Goal: Task Accomplishment & Management: Manage account settings

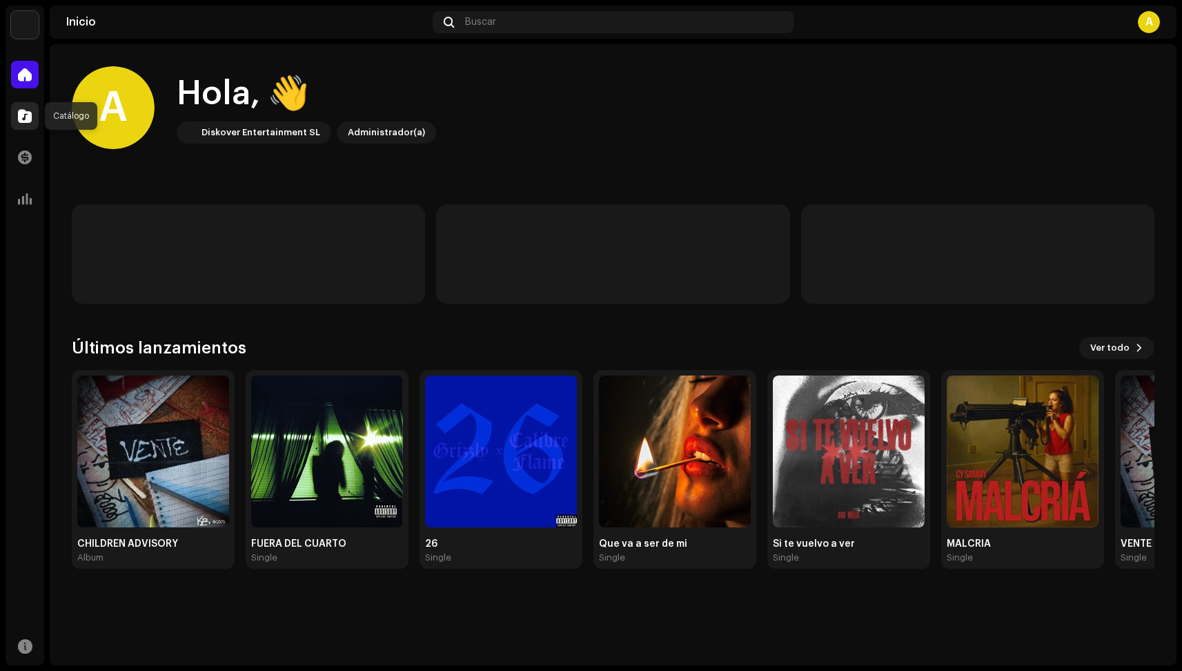
click at [20, 116] on span at bounding box center [25, 115] width 14 height 11
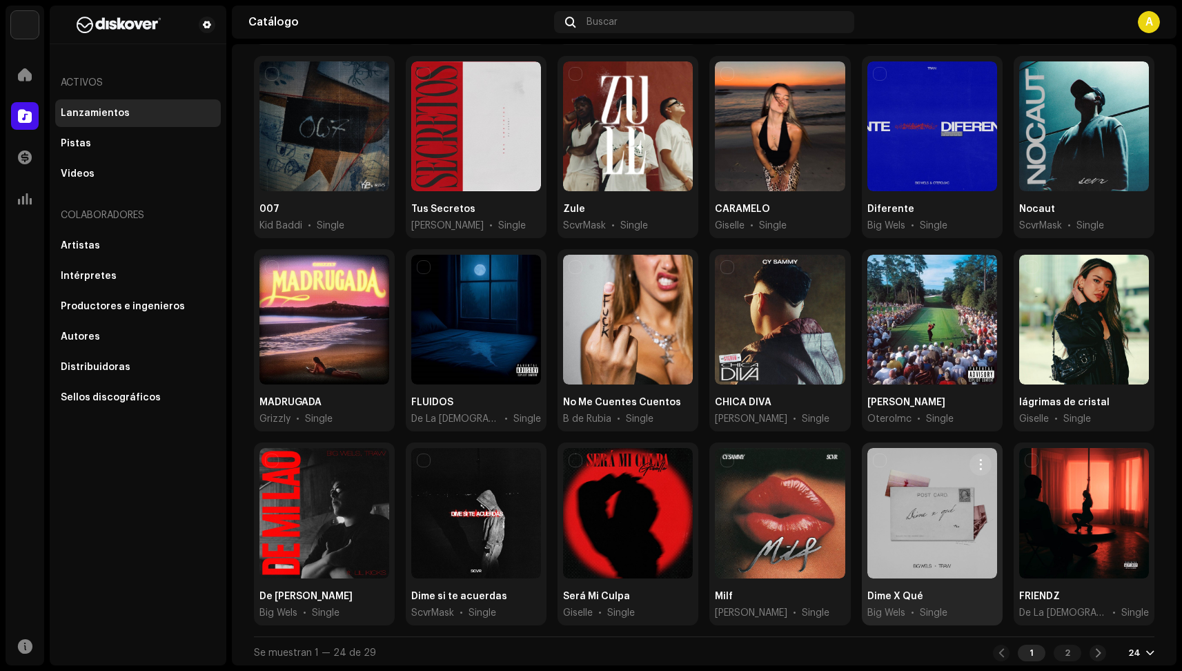
scroll to position [313, 0]
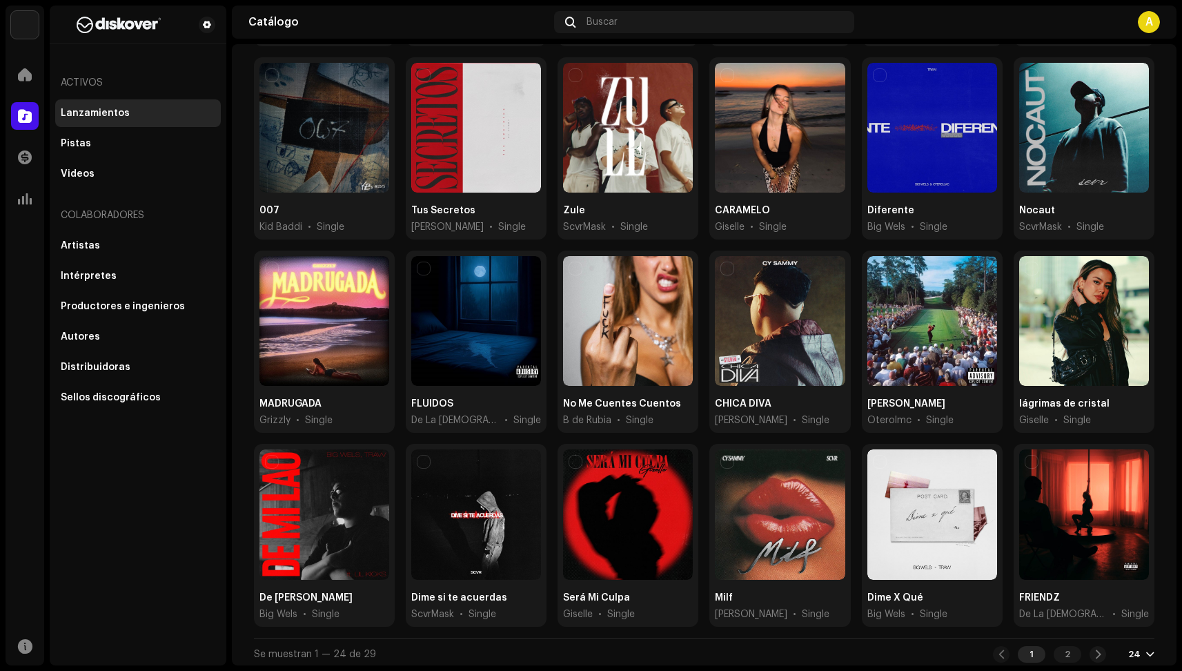
click at [1146, 652] on div at bounding box center [1150, 653] width 8 height 11
click at [1127, 629] on div "72" at bounding box center [1111, 623] width 57 height 28
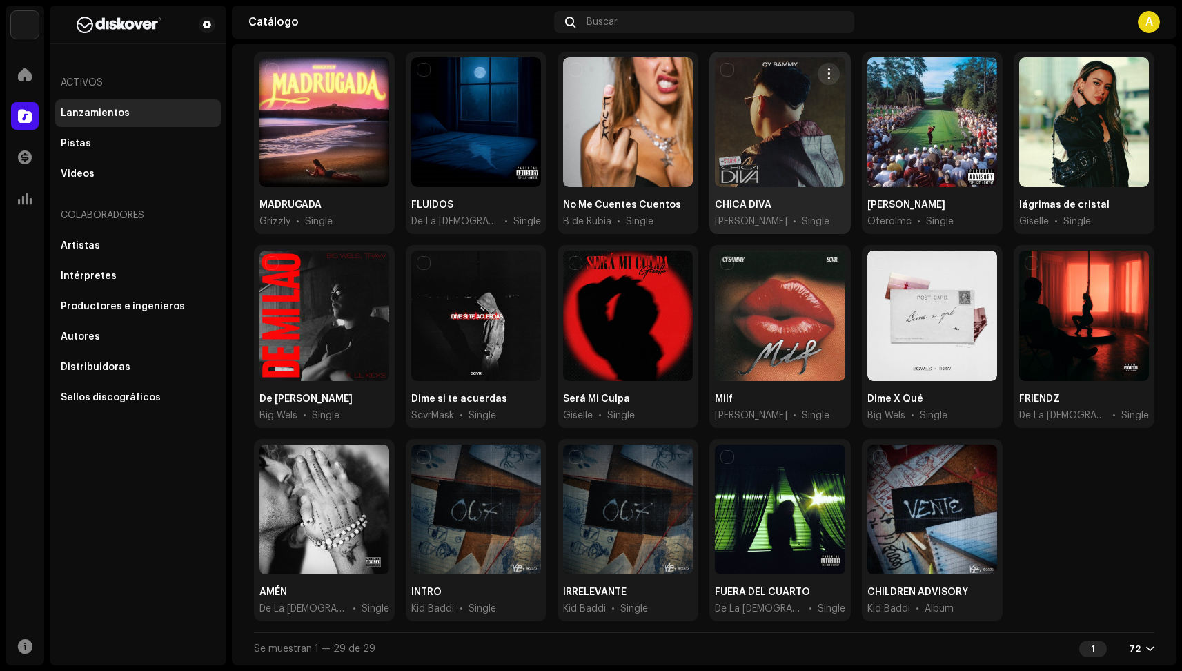
scroll to position [504, 0]
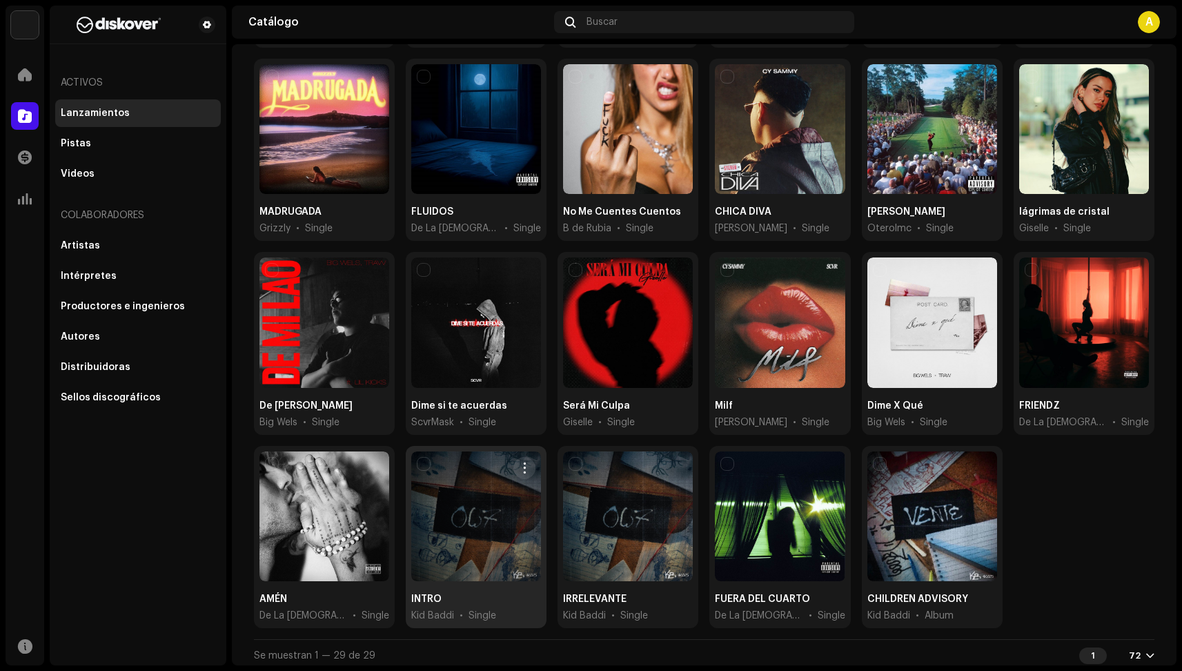
click at [480, 539] on div at bounding box center [476, 516] width 130 height 130
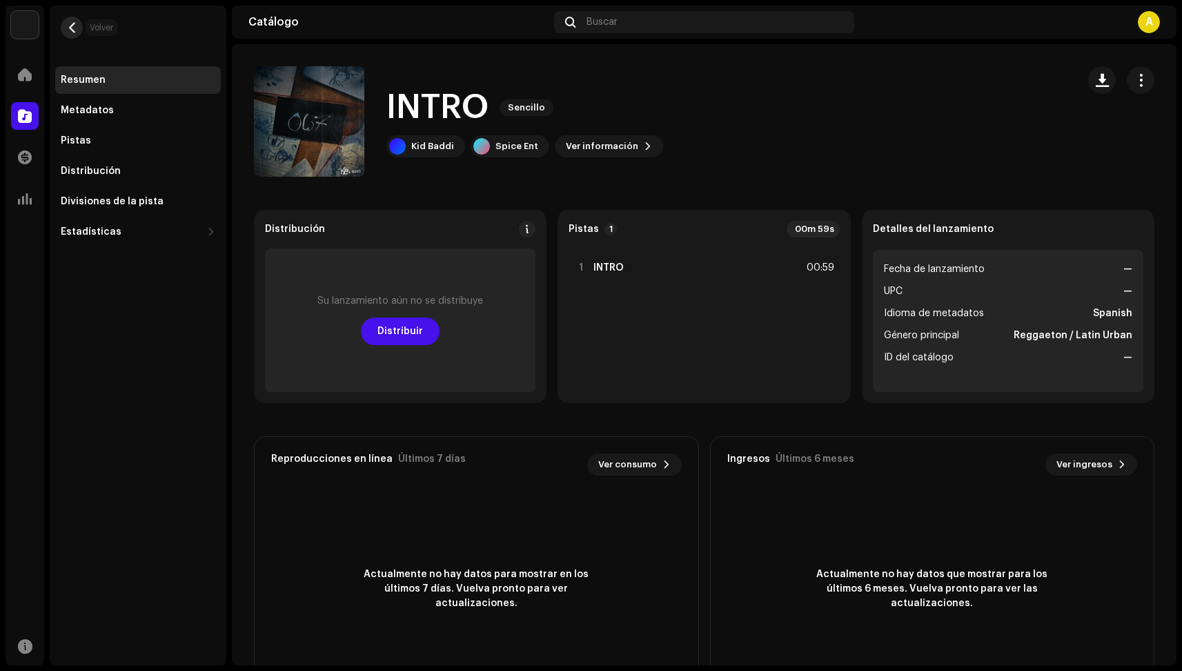
click at [77, 27] on span "button" at bounding box center [72, 27] width 10 height 11
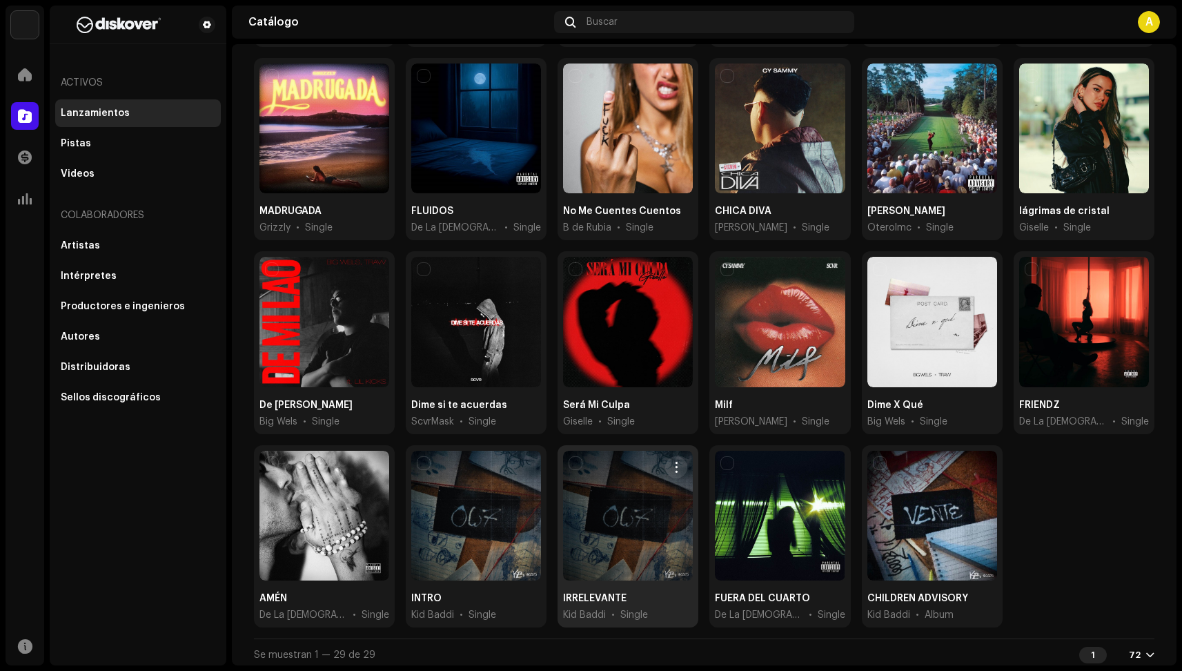
scroll to position [504, 0]
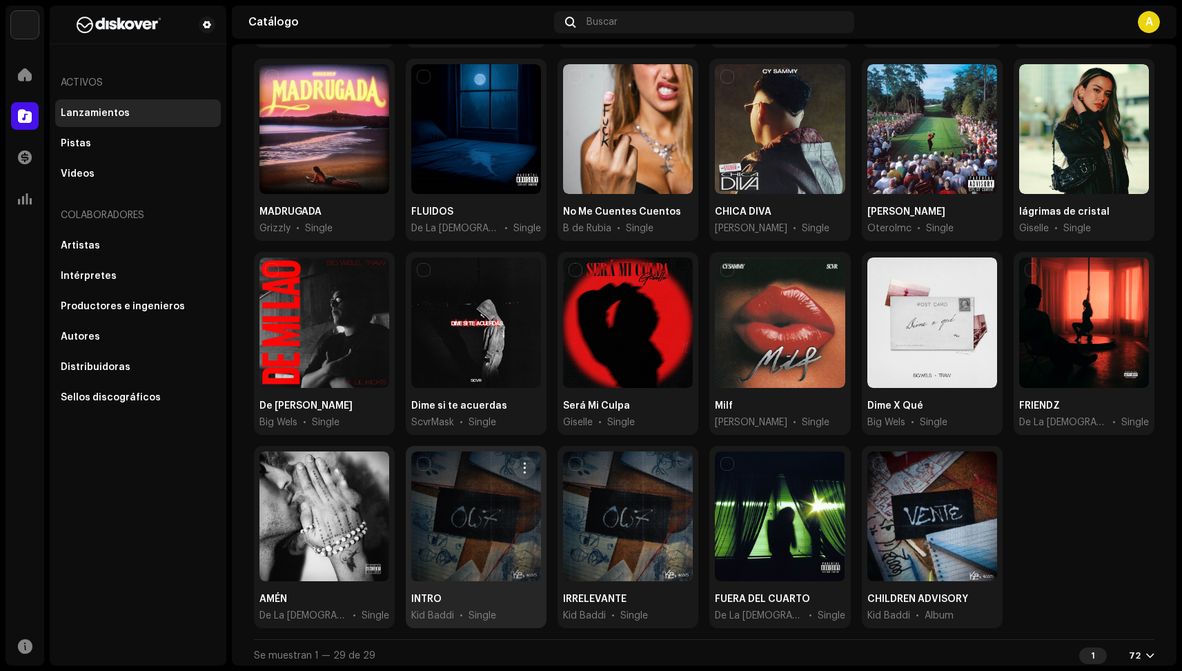
click at [495, 520] on div at bounding box center [476, 516] width 130 height 130
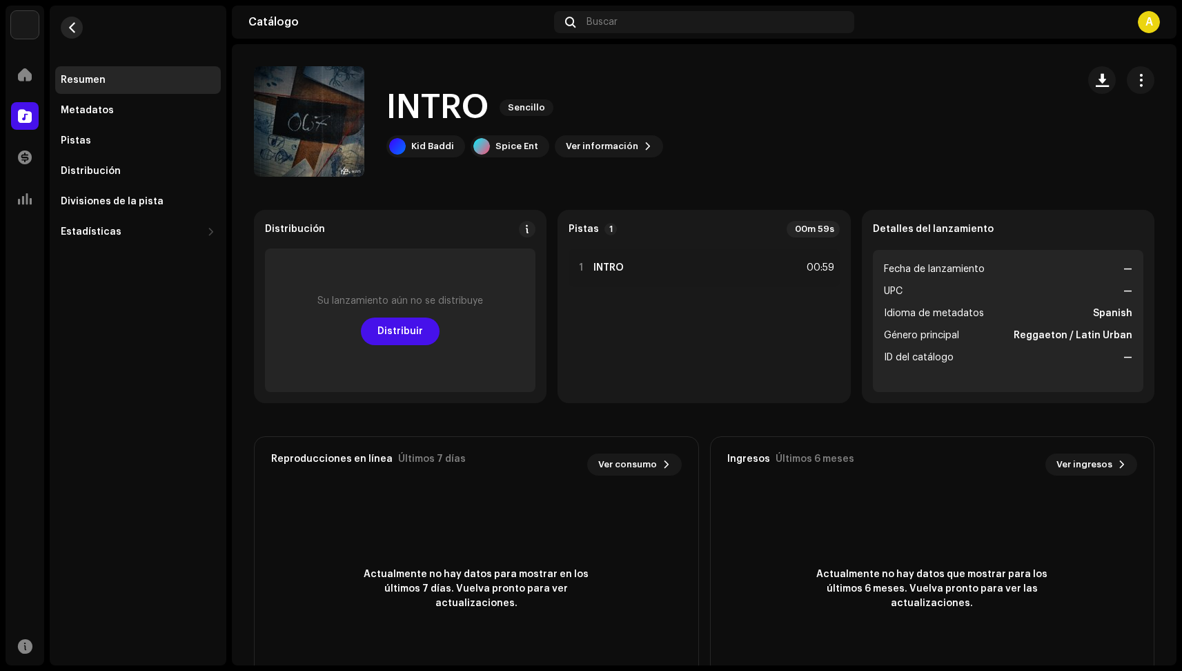
click at [76, 21] on button "button" at bounding box center [72, 28] width 22 height 22
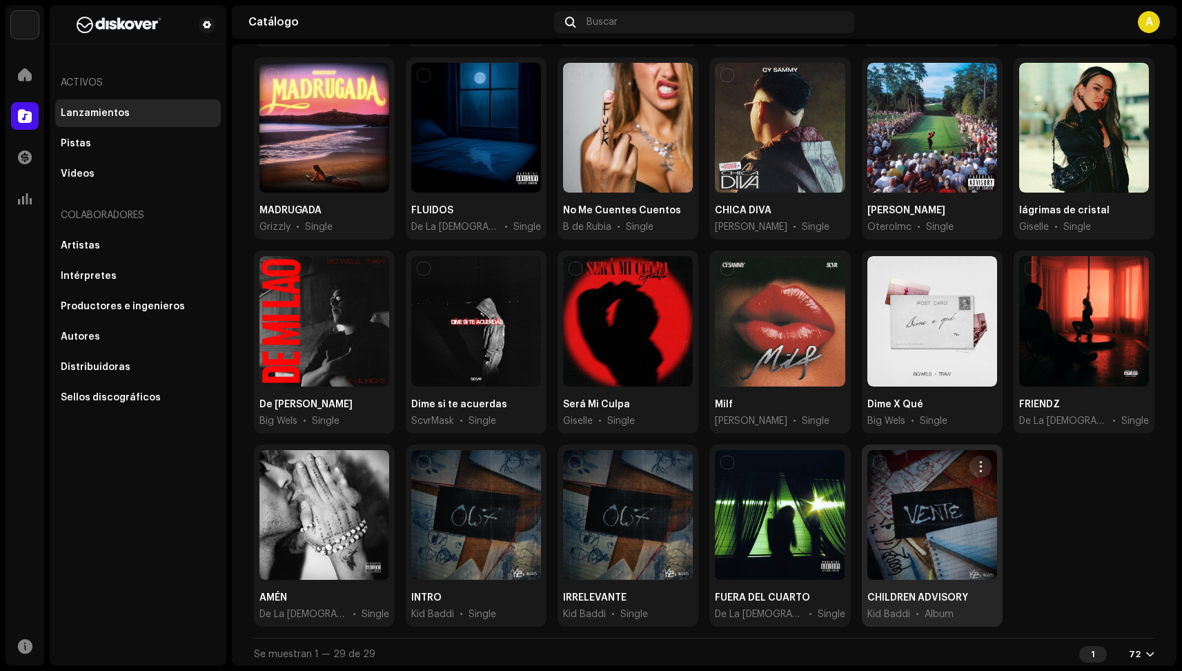
scroll to position [66, 0]
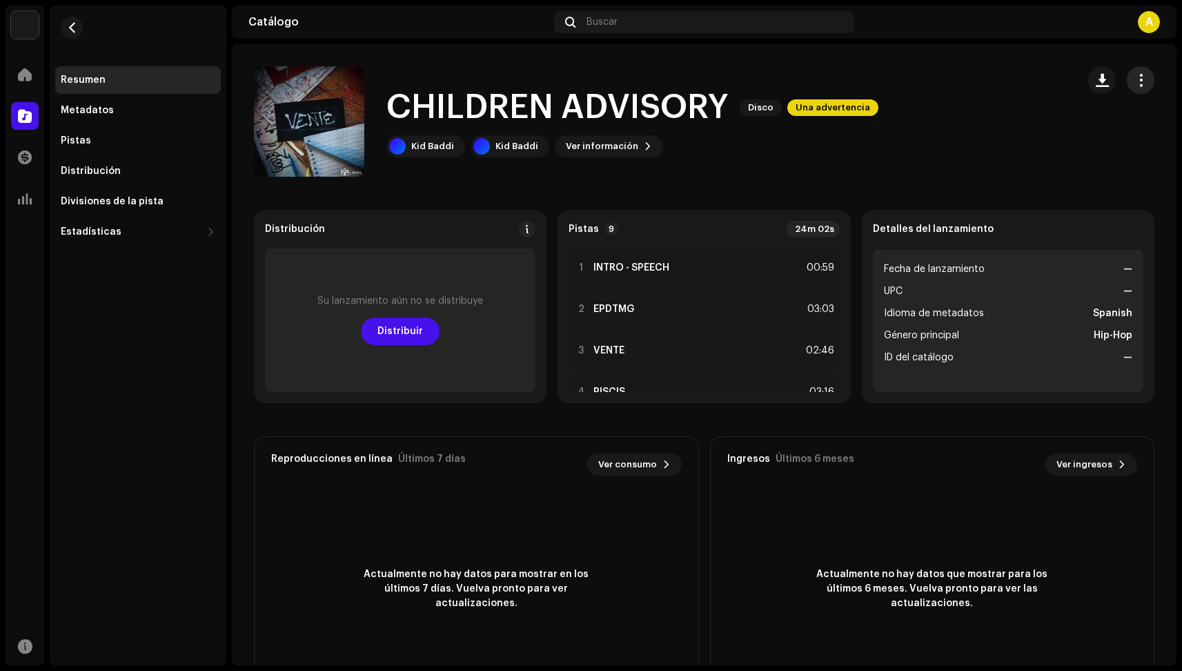
click at [1134, 83] on span "button" at bounding box center [1140, 80] width 13 height 11
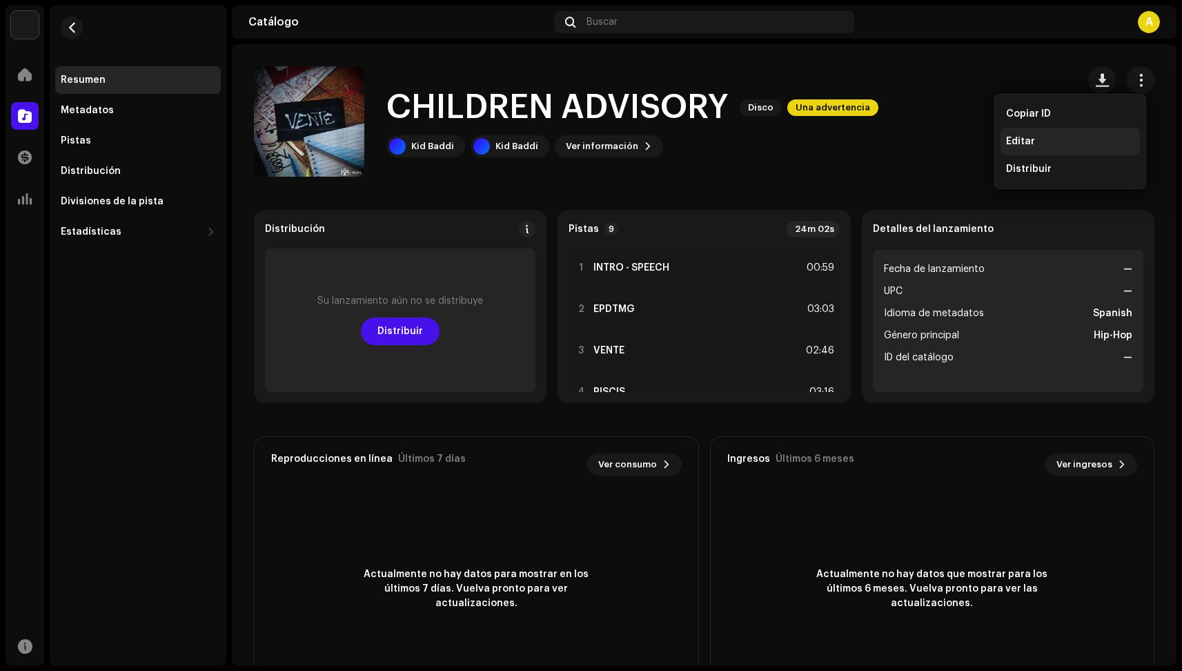
click at [1073, 145] on div "Editar" at bounding box center [1070, 141] width 128 height 11
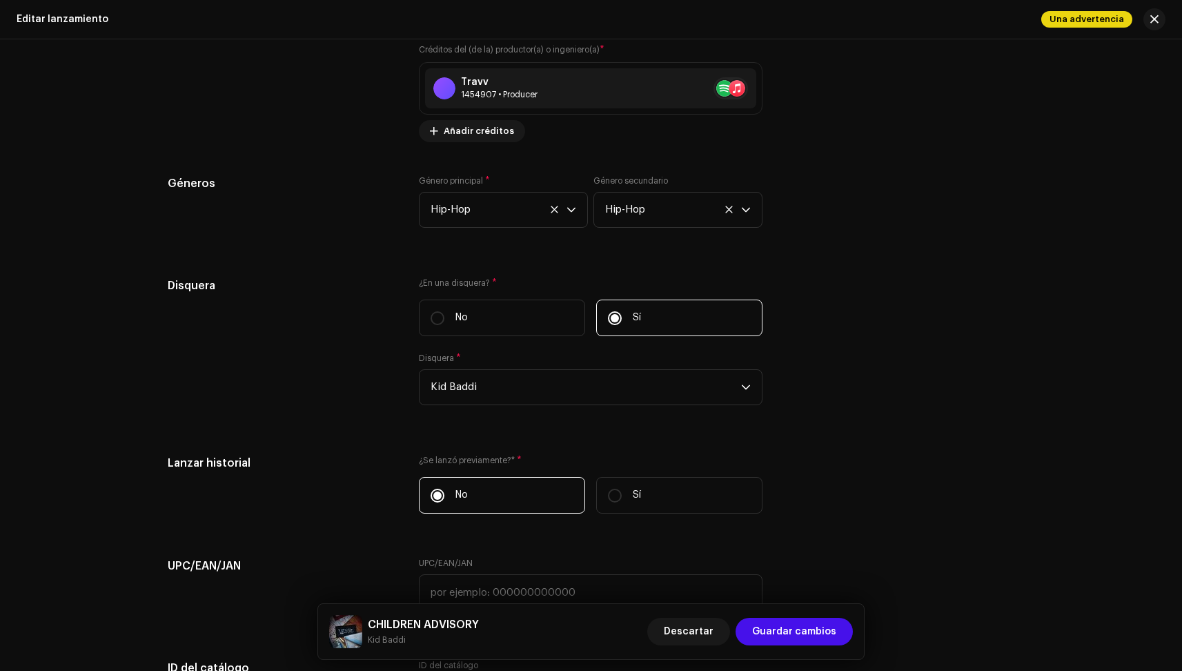
scroll to position [2334, 0]
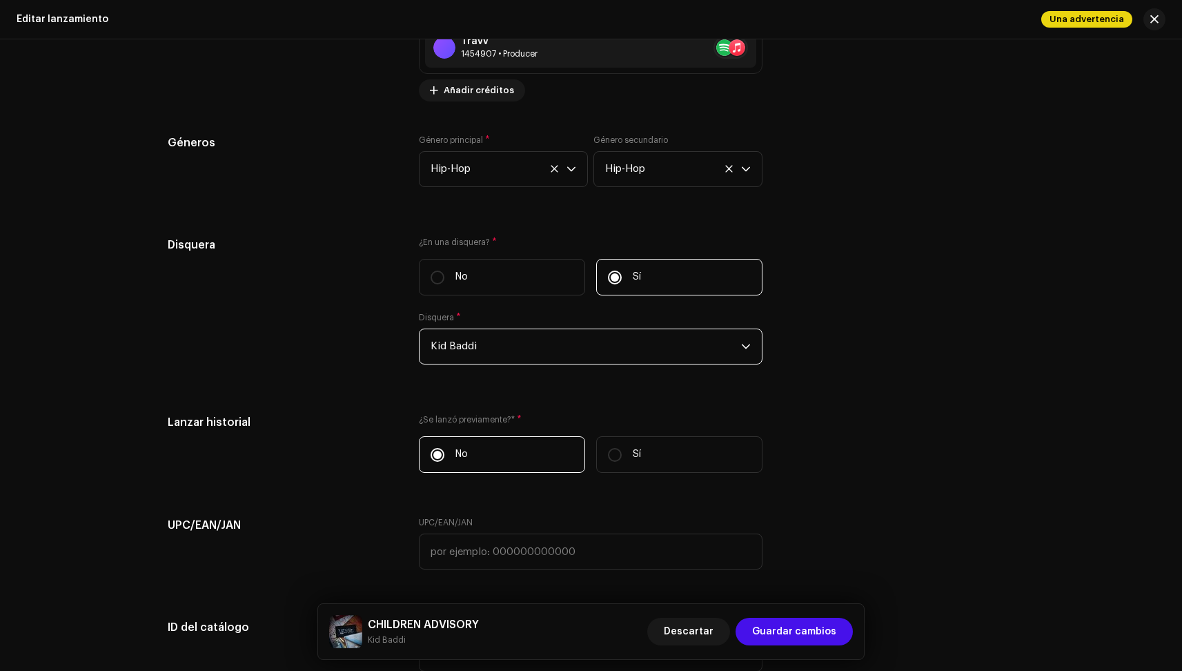
click at [546, 346] on span "Kid Baddi" at bounding box center [585, 346] width 310 height 34
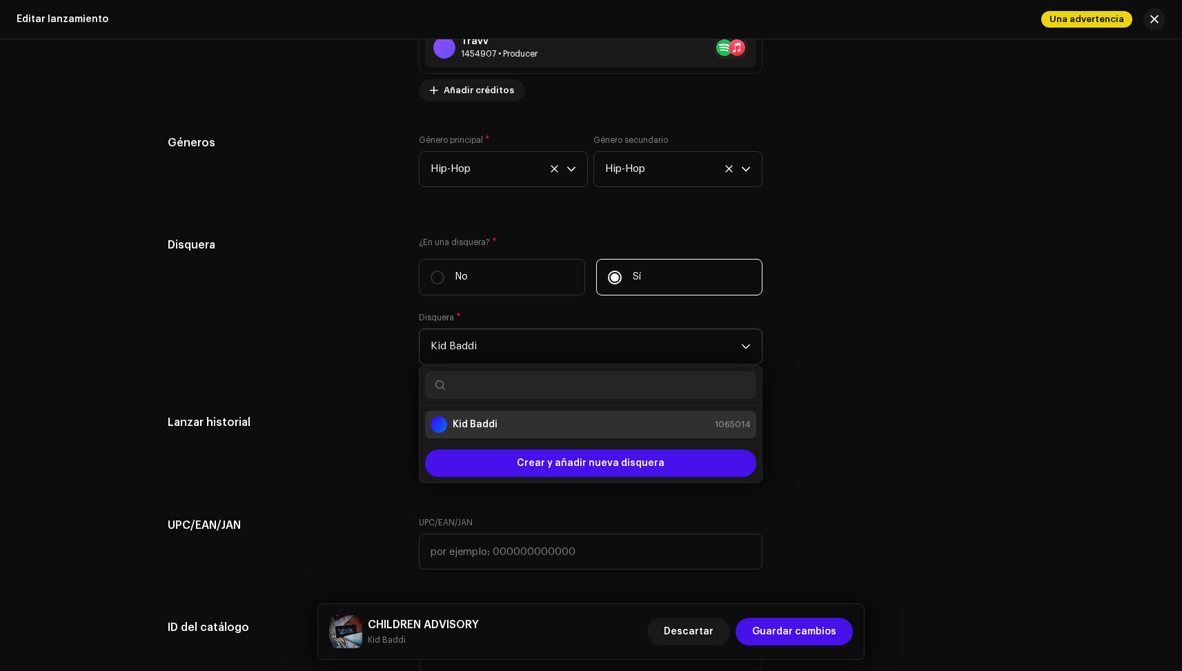
click at [535, 390] on input "text" at bounding box center [590, 385] width 331 height 28
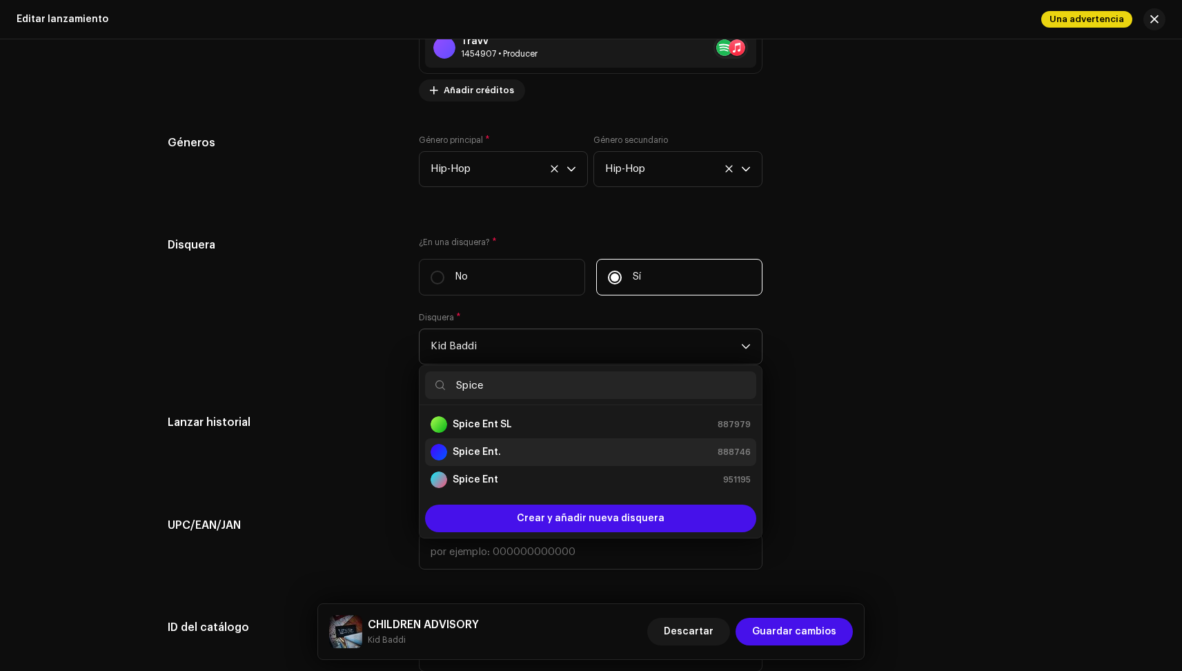
type input "Spice"
click at [531, 447] on div "Spice Ent. 888746" at bounding box center [590, 452] width 320 height 17
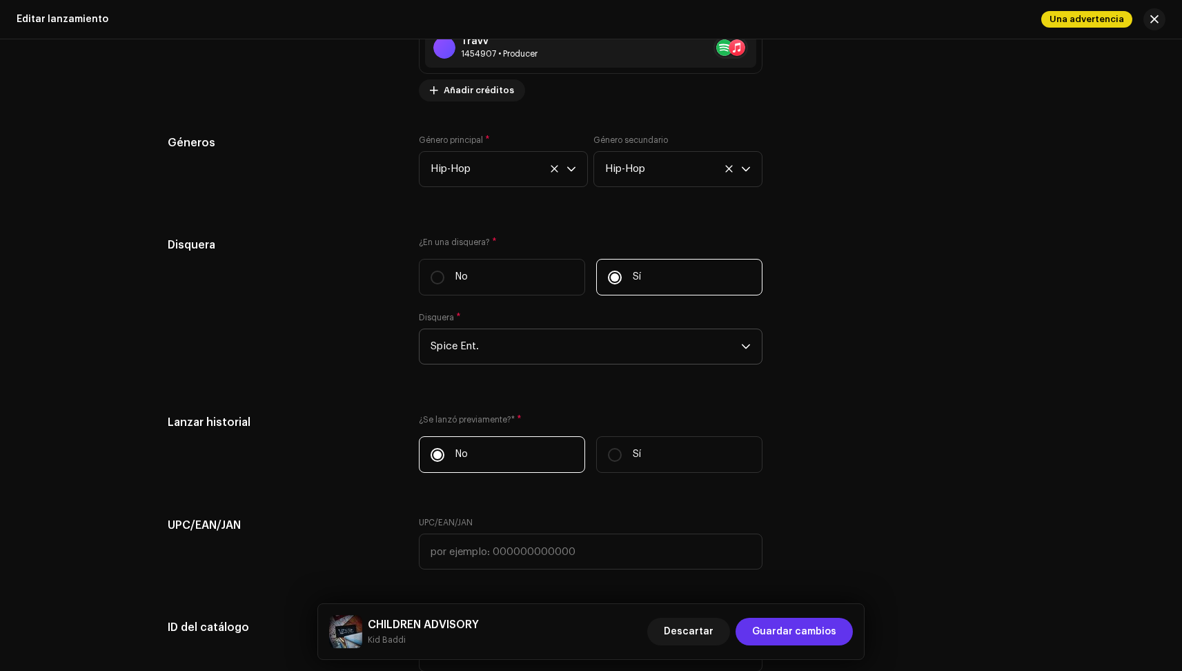
click at [812, 628] on span "Guardar cambios" at bounding box center [794, 631] width 84 height 28
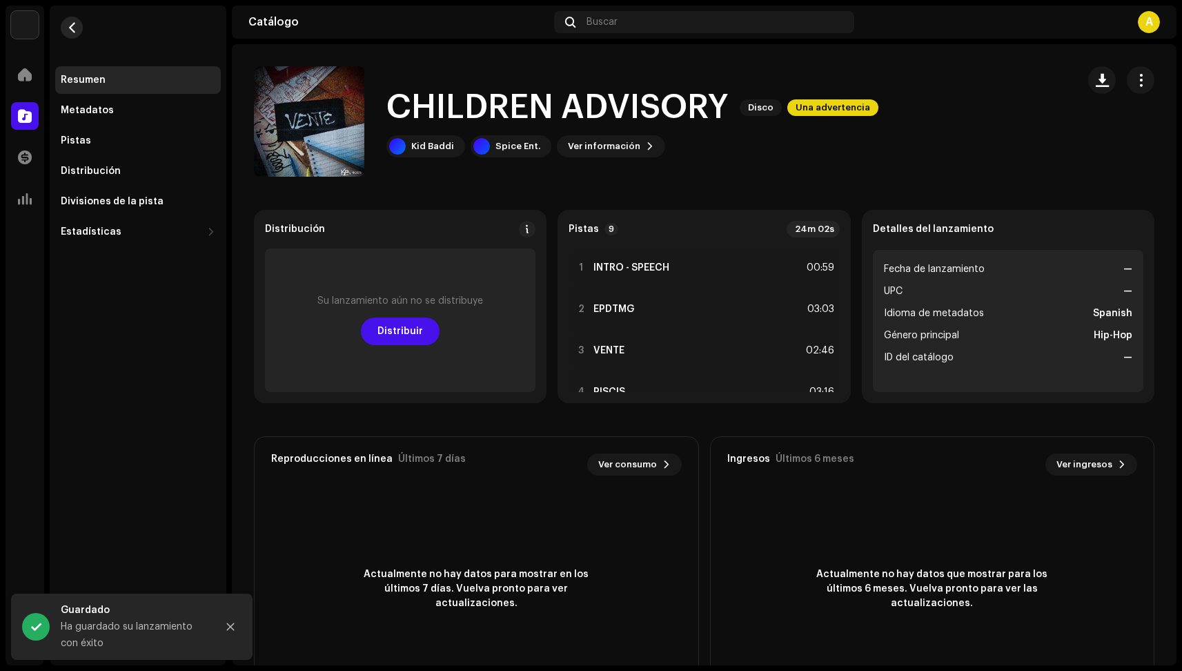
click at [74, 26] on span "button" at bounding box center [72, 27] width 10 height 11
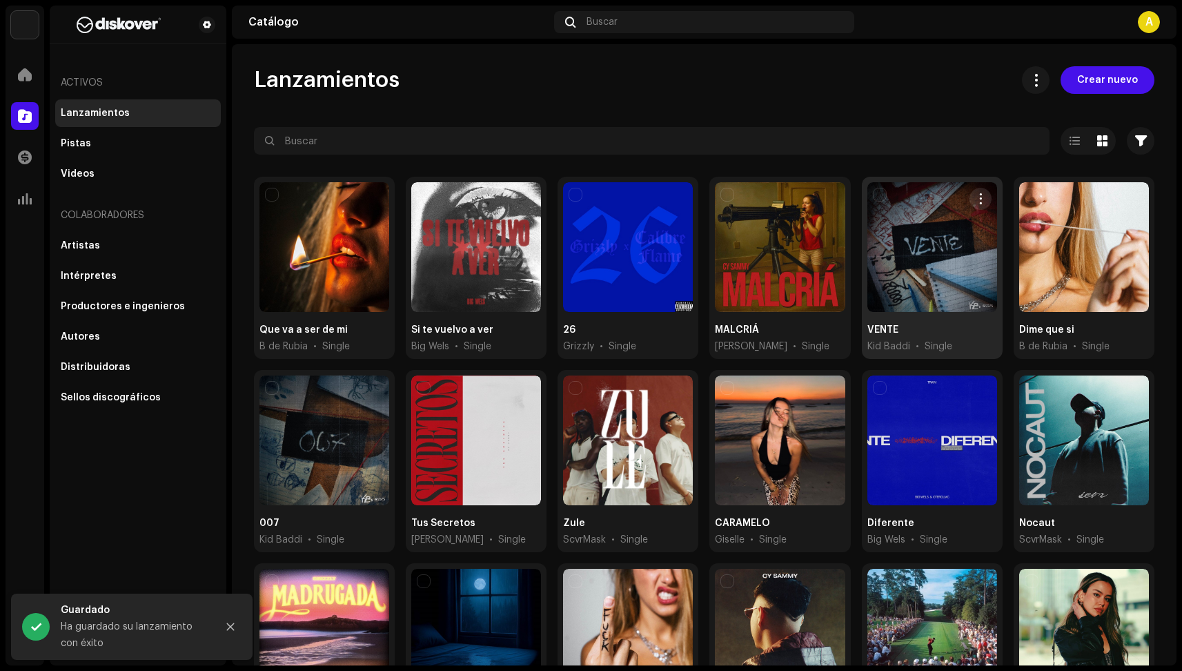
click at [962, 254] on div at bounding box center [932, 247] width 130 height 130
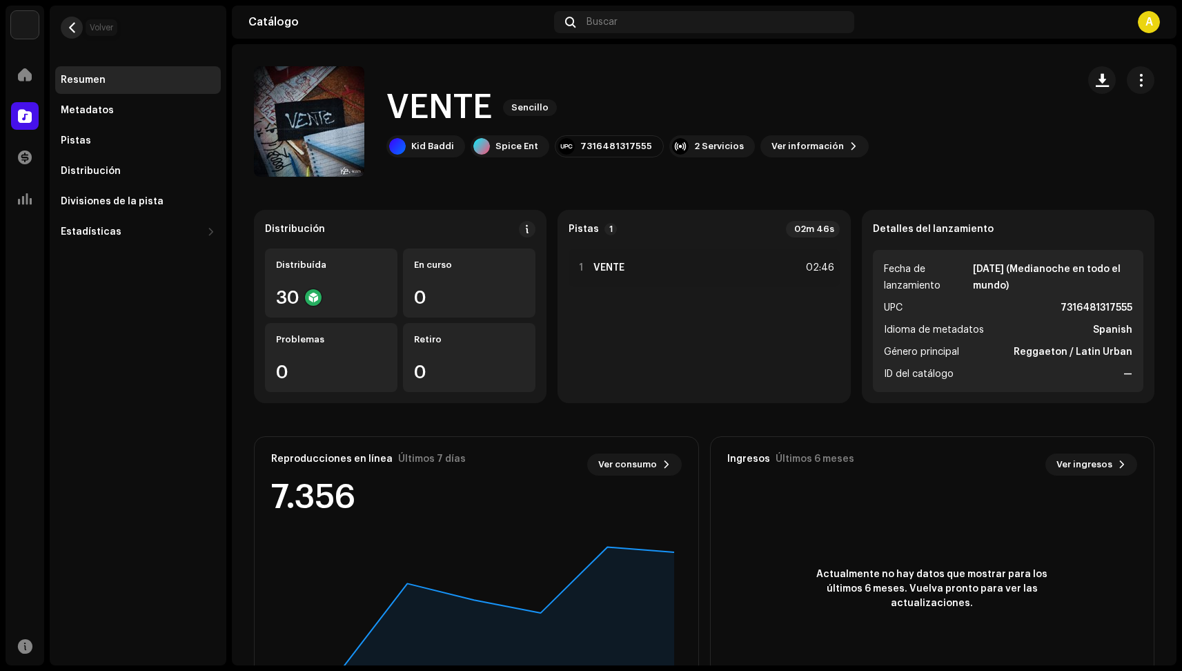
click at [70, 30] on span "button" at bounding box center [72, 27] width 10 height 11
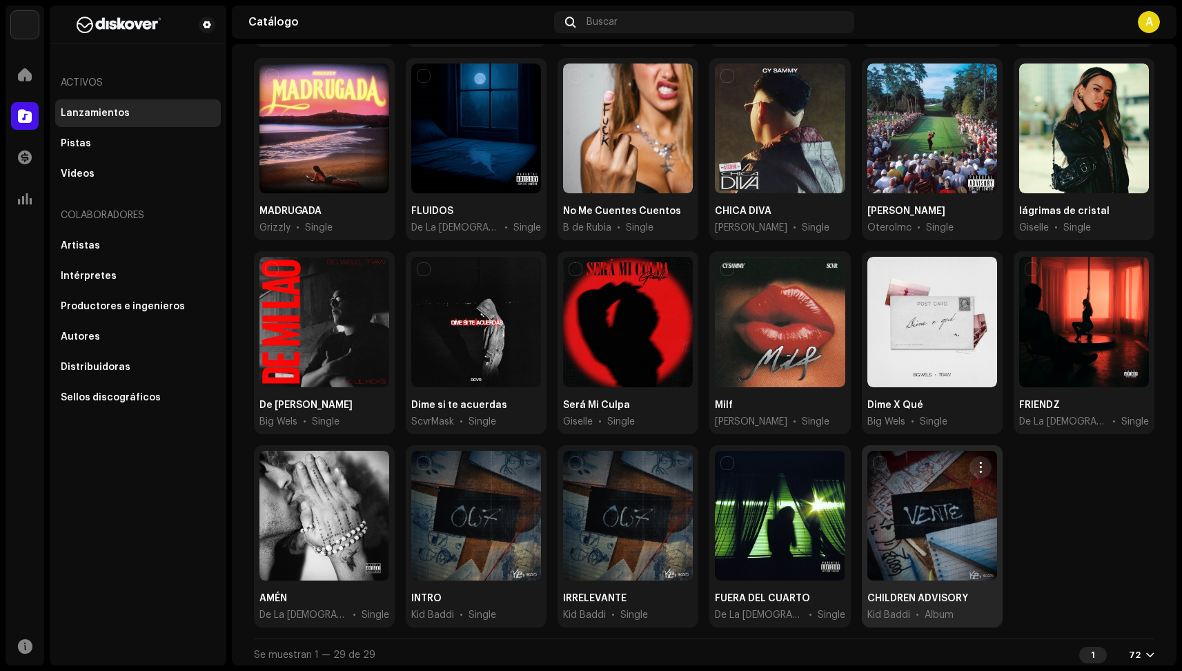
scroll to position [504, 0]
click at [897, 490] on div at bounding box center [932, 516] width 130 height 130
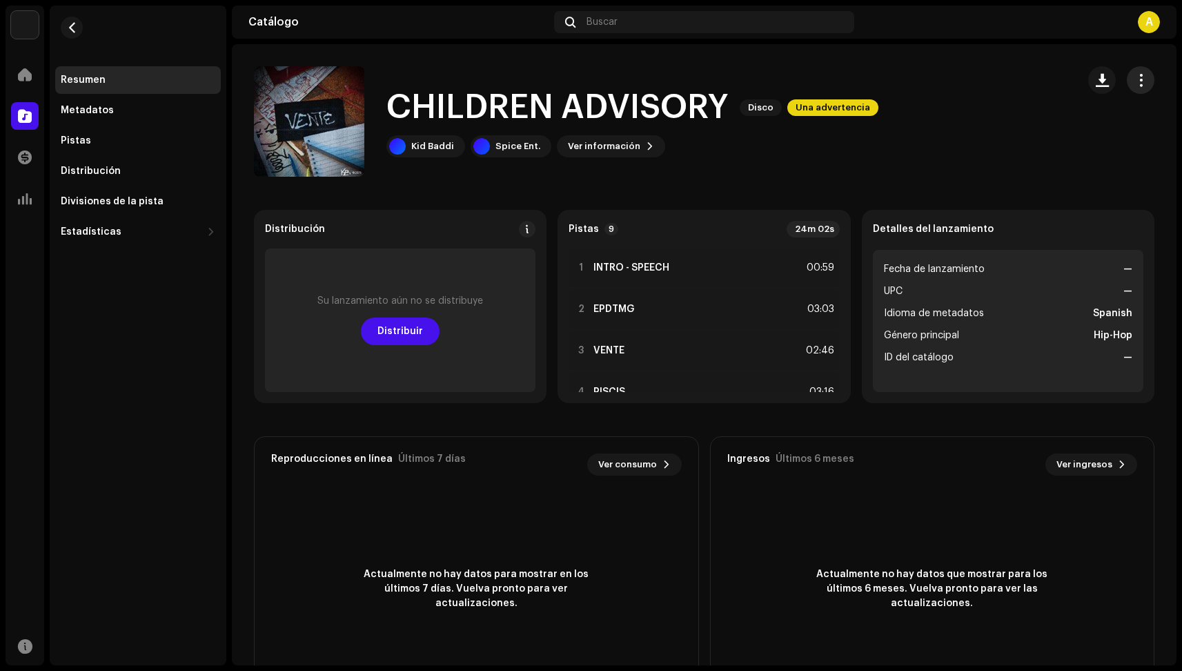
click at [1134, 79] on span "button" at bounding box center [1140, 80] width 13 height 11
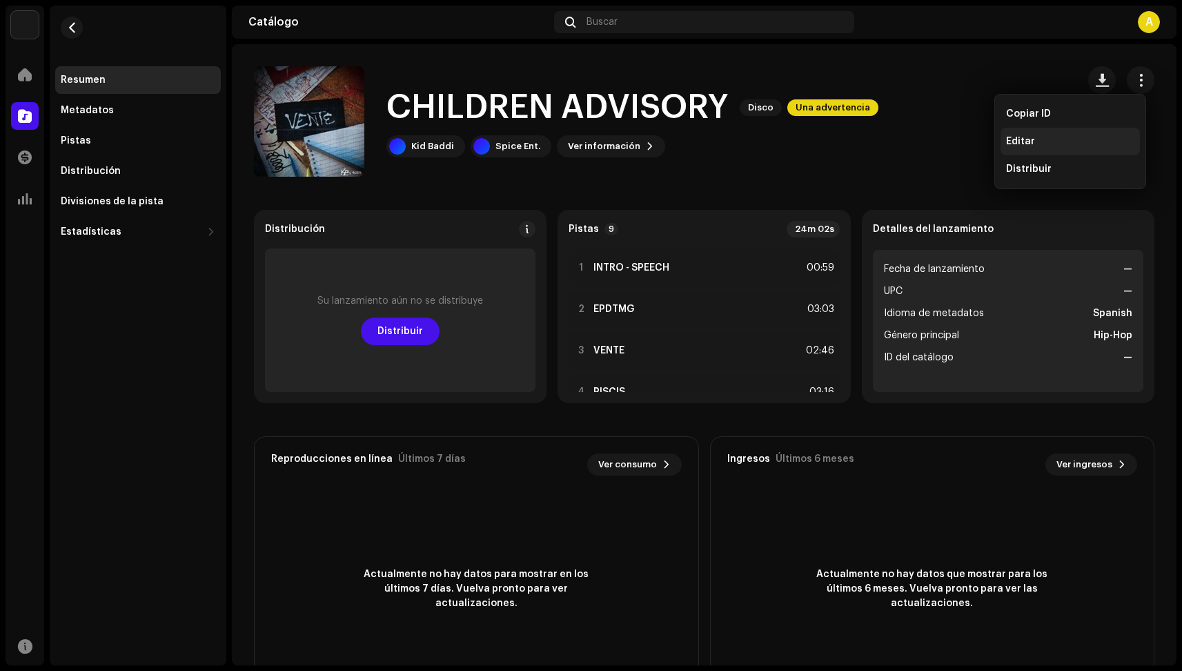
click at [1095, 141] on div "Editar" at bounding box center [1070, 141] width 128 height 11
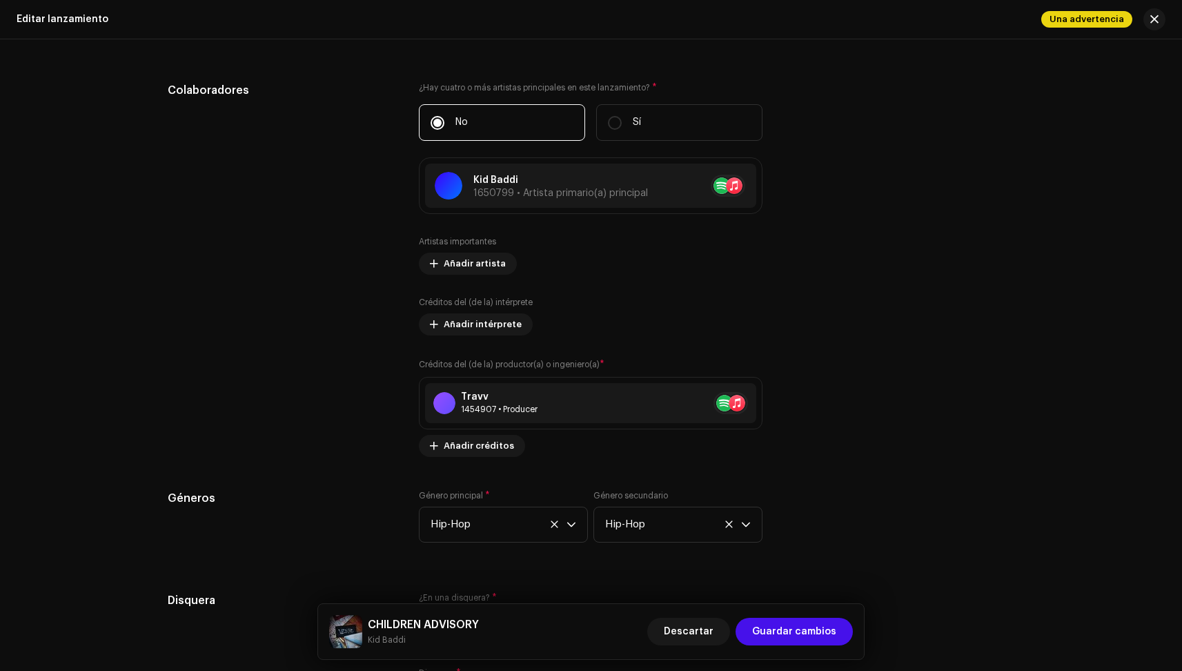
scroll to position [2222, 0]
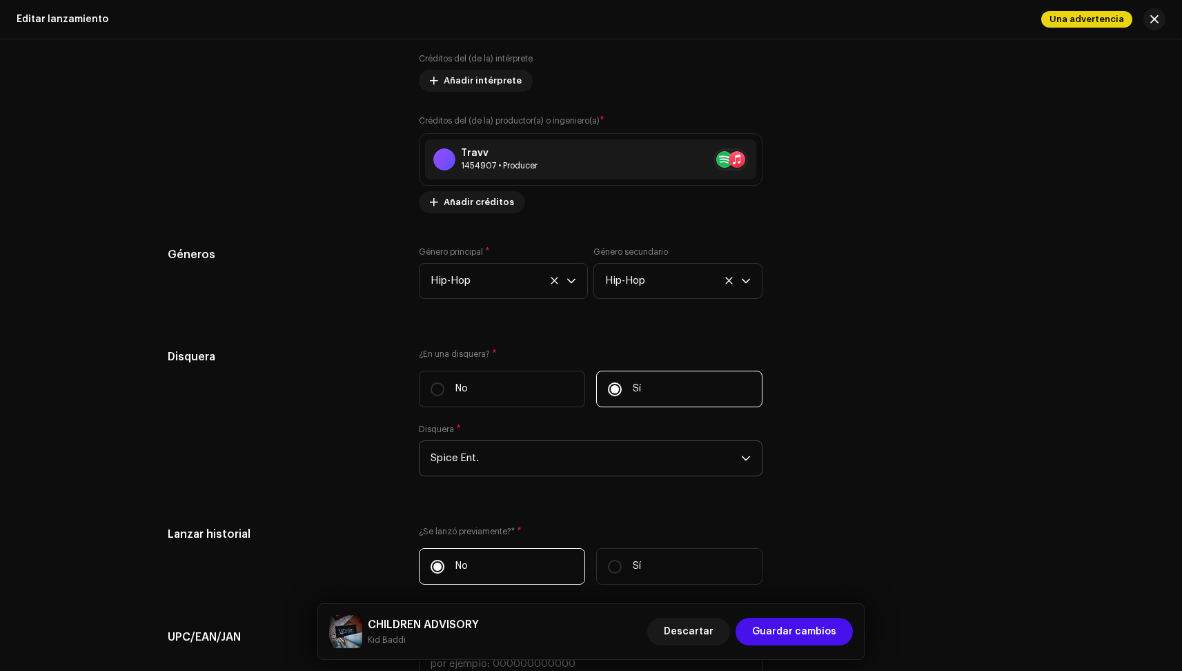
click at [484, 441] on span "Spice Ent." at bounding box center [585, 458] width 310 height 34
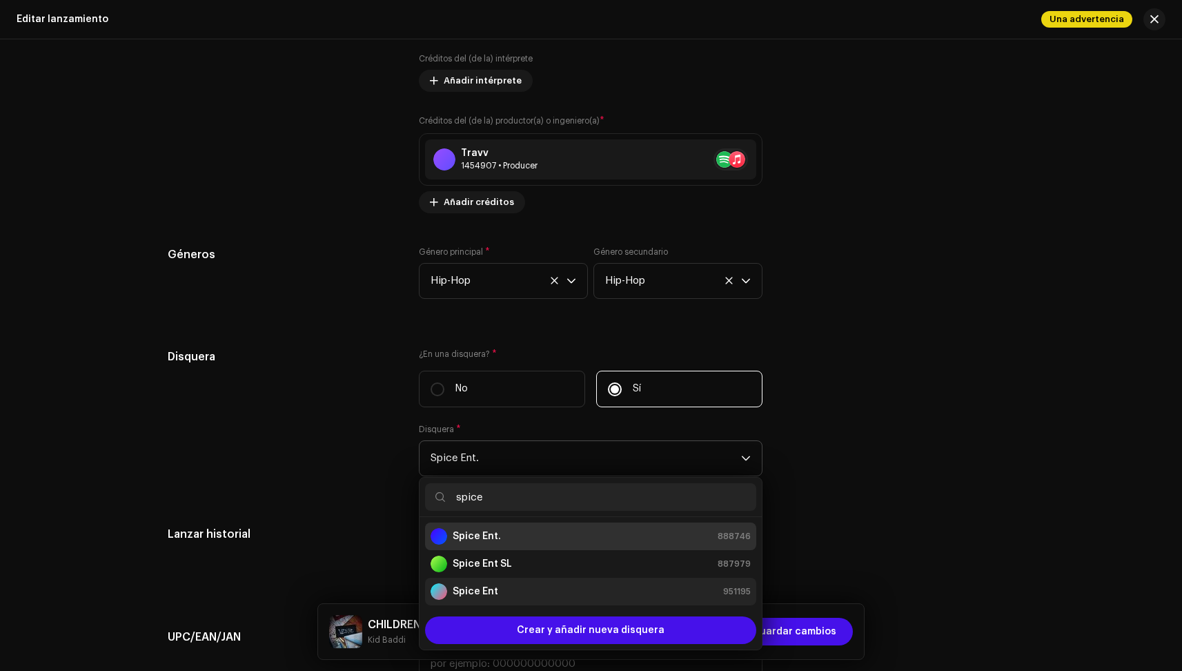
type input "spice"
click at [498, 582] on li "Spice Ent 951195" at bounding box center [590, 591] width 331 height 28
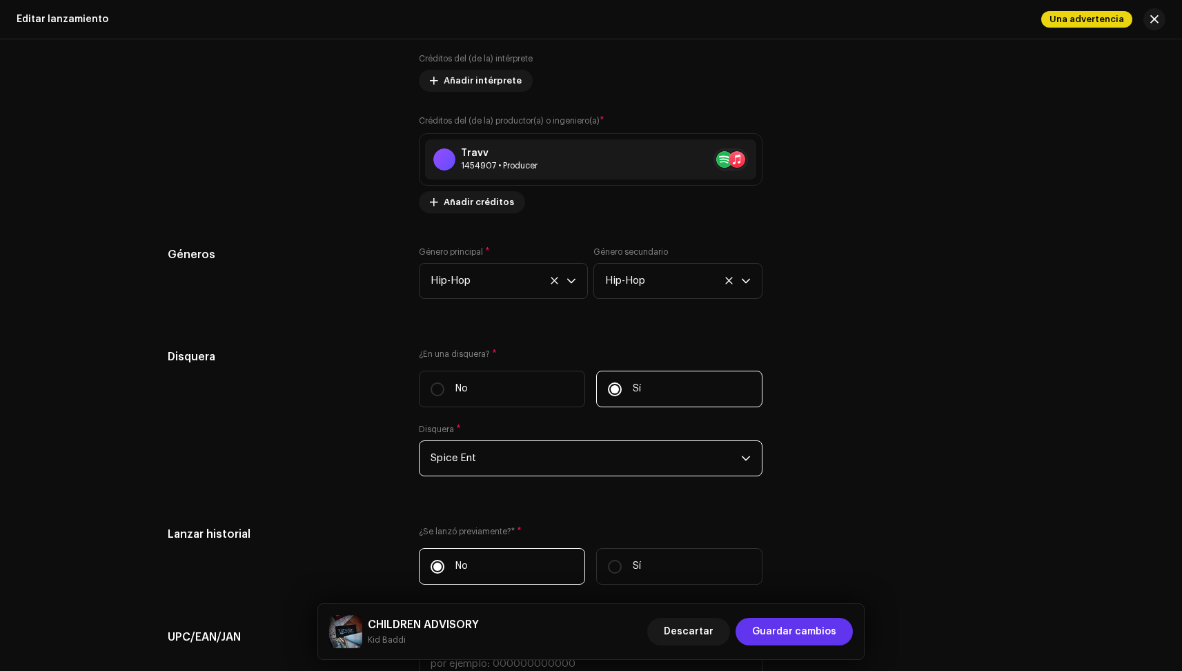
click at [833, 638] on span "Guardar cambios" at bounding box center [794, 631] width 84 height 28
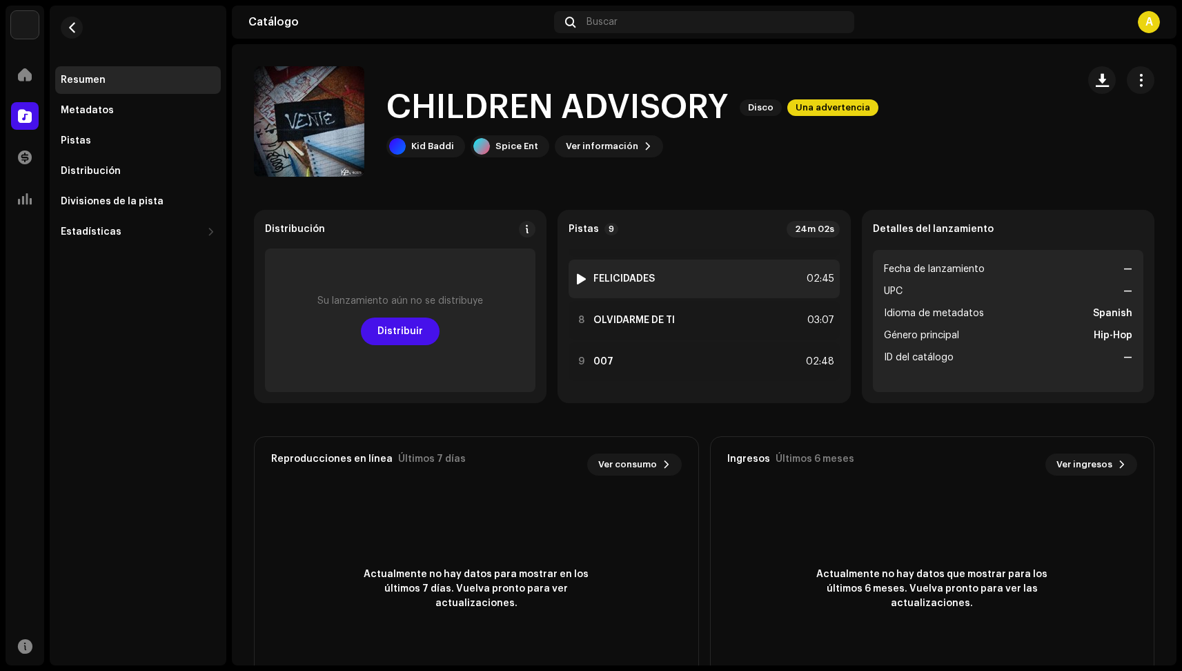
scroll to position [237, 0]
click at [71, 30] on span "button" at bounding box center [72, 27] width 10 height 11
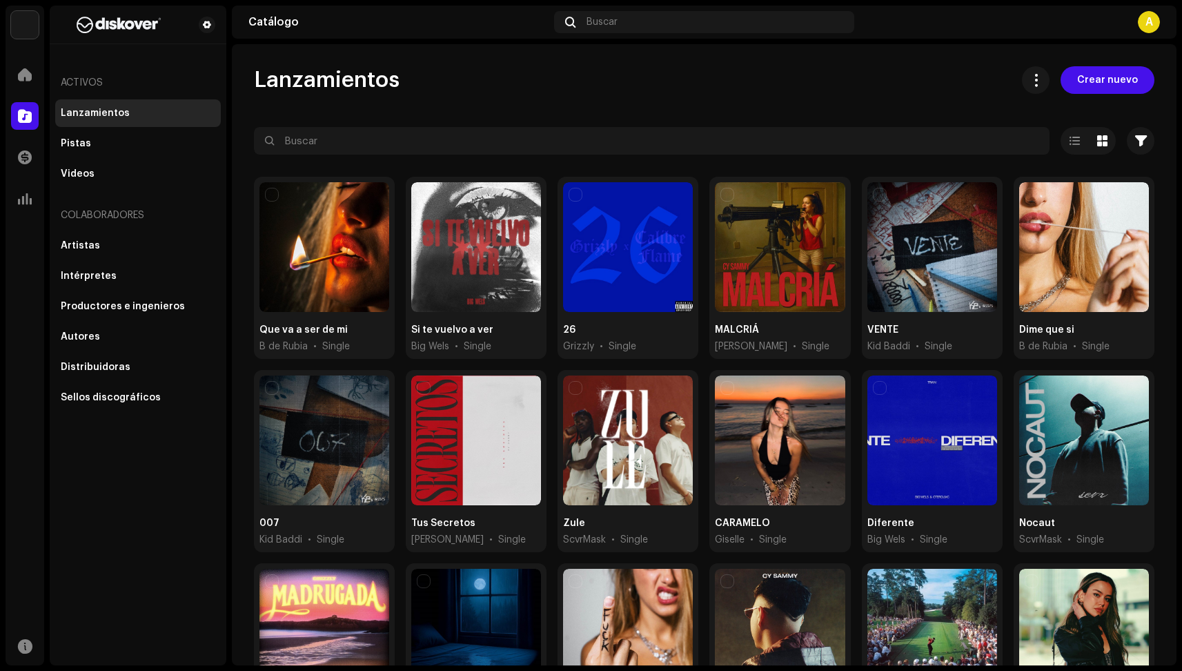
click at [620, 59] on div "Lanzamientos Crear nuevo Seleccionado 0 Opciones Filtros Estado de distribución…" at bounding box center [704, 354] width 944 height 621
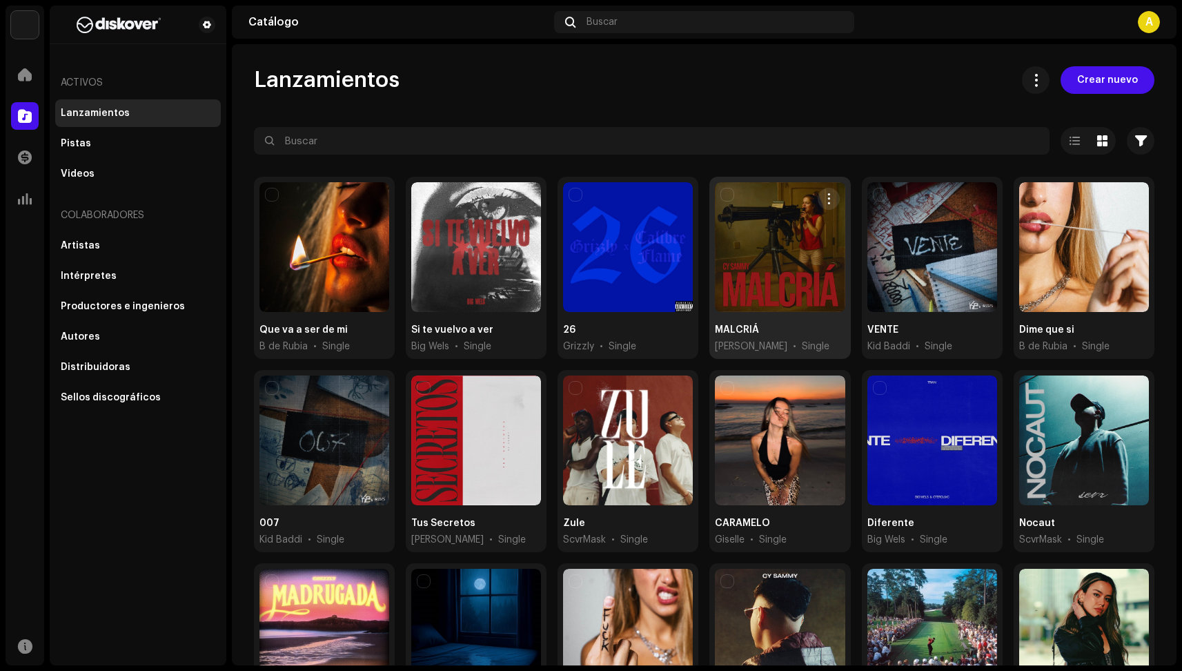
click at [775, 257] on div at bounding box center [780, 247] width 130 height 130
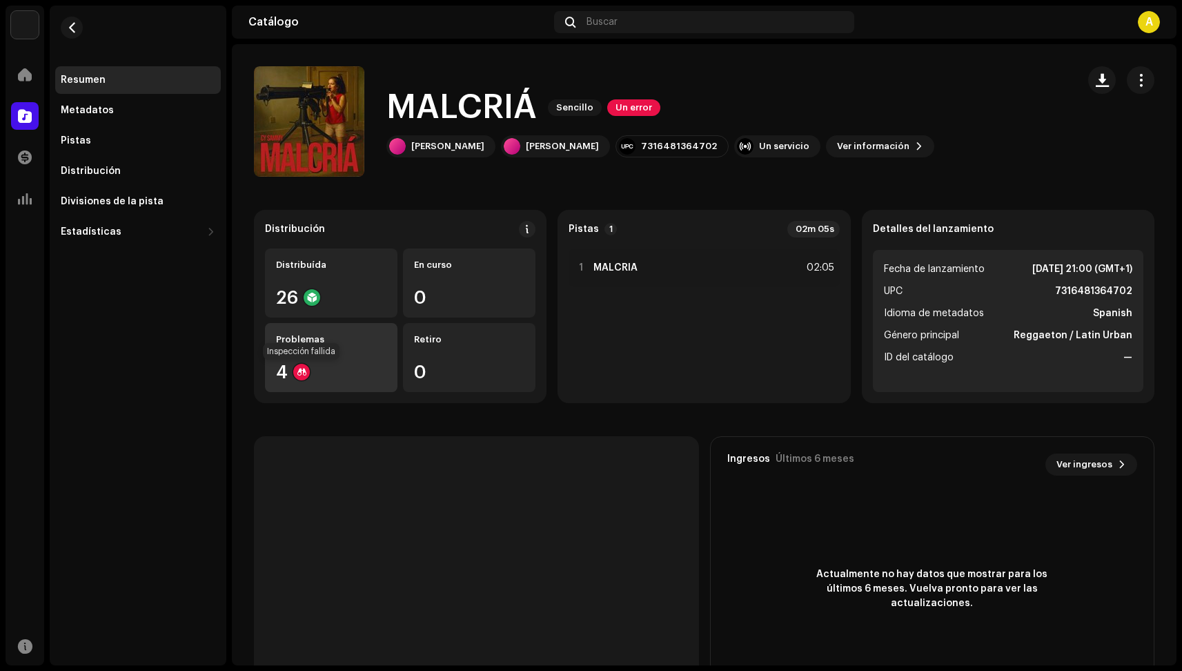
click at [307, 373] on div at bounding box center [301, 372] width 17 height 17
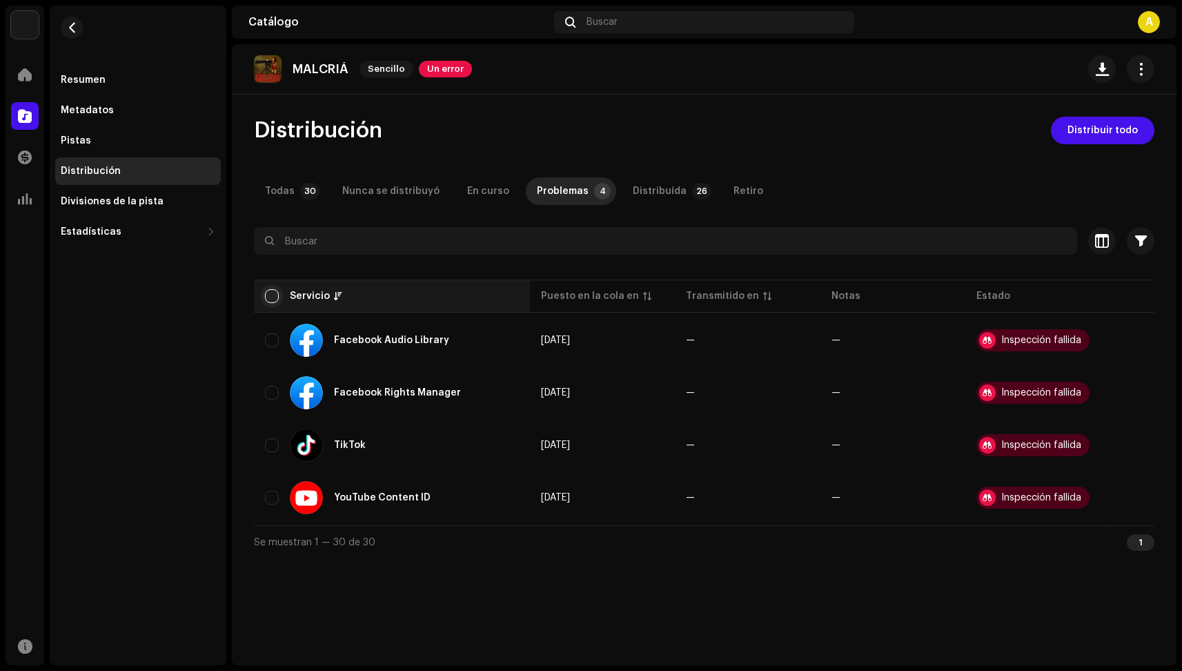
click at [270, 294] on input "checkbox" at bounding box center [272, 296] width 14 height 14
checkbox input "true"
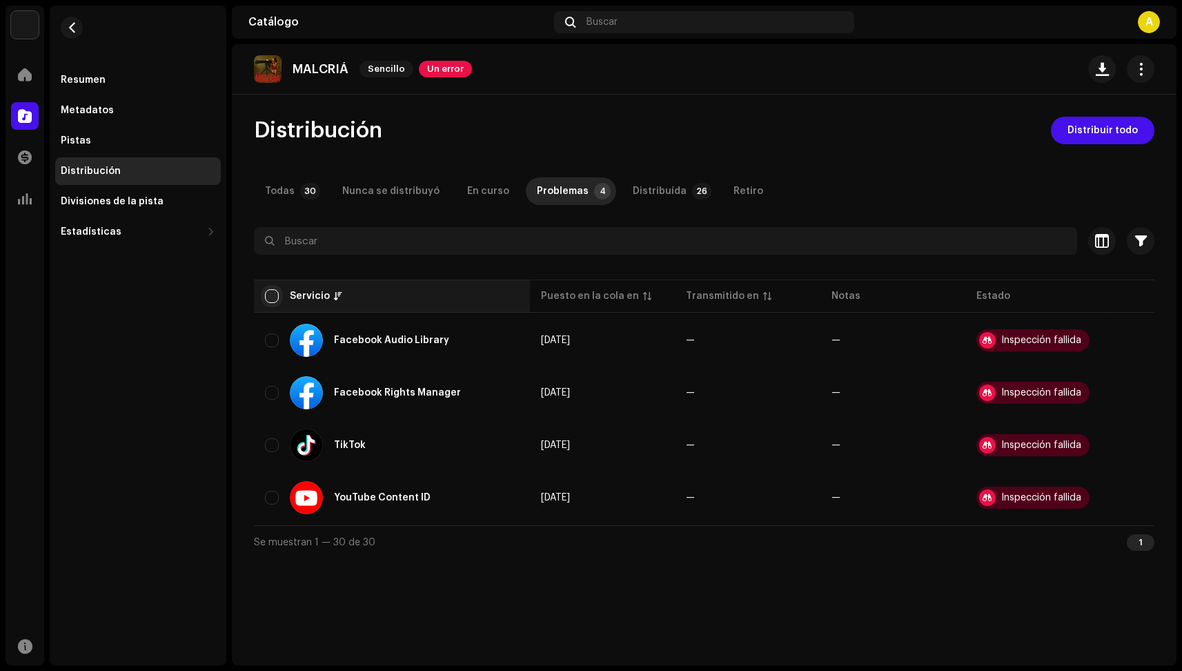
checkbox input "true"
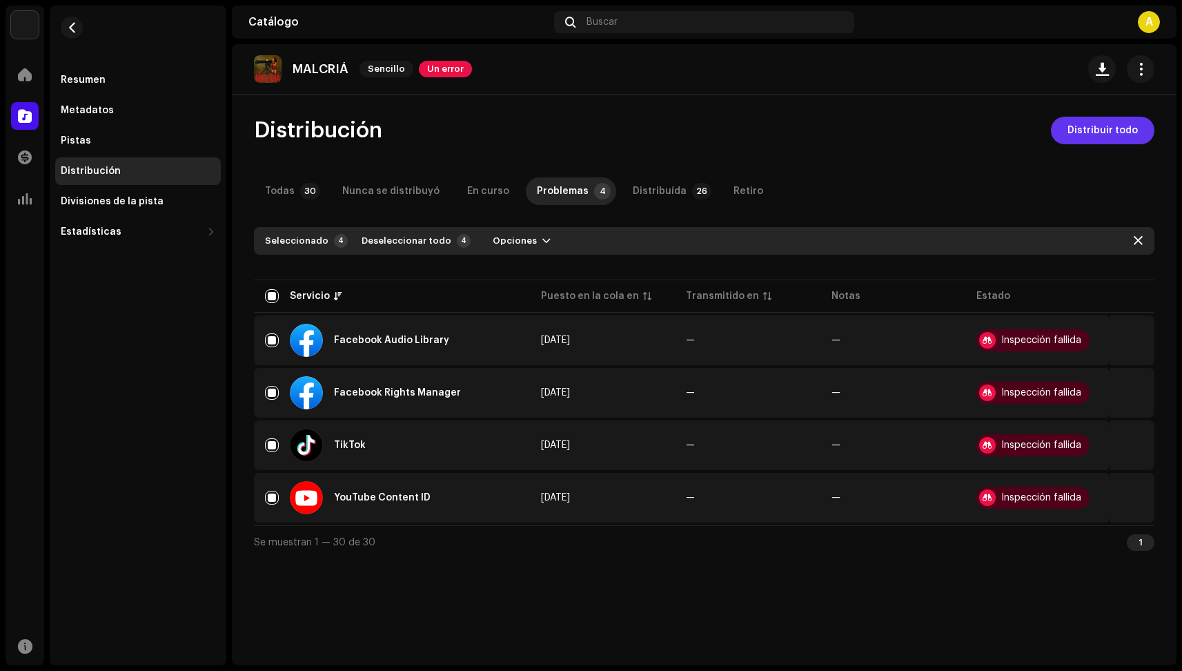
click at [1109, 135] on span "Distribuir todo" at bounding box center [1102, 131] width 70 height 28
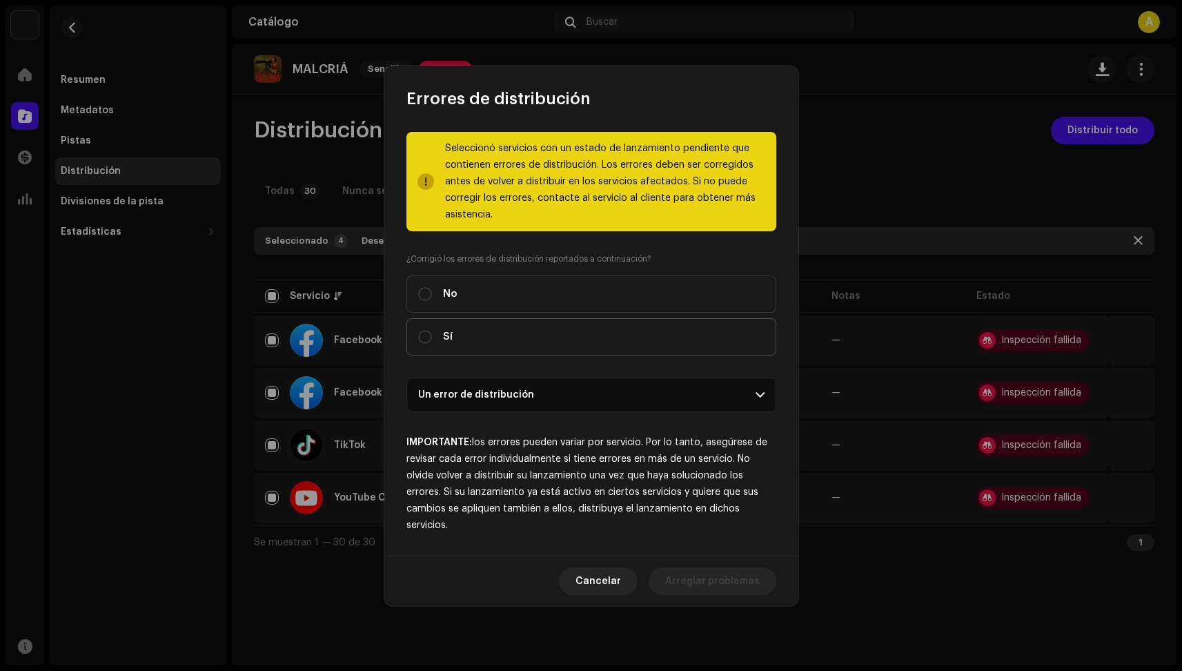
click at [683, 344] on label "Sí" at bounding box center [591, 336] width 370 height 37
click at [432, 344] on input "Sí" at bounding box center [425, 337] width 14 height 14
radio input "true"
click at [742, 397] on p-accordion-header "Un error de distribución" at bounding box center [591, 394] width 370 height 34
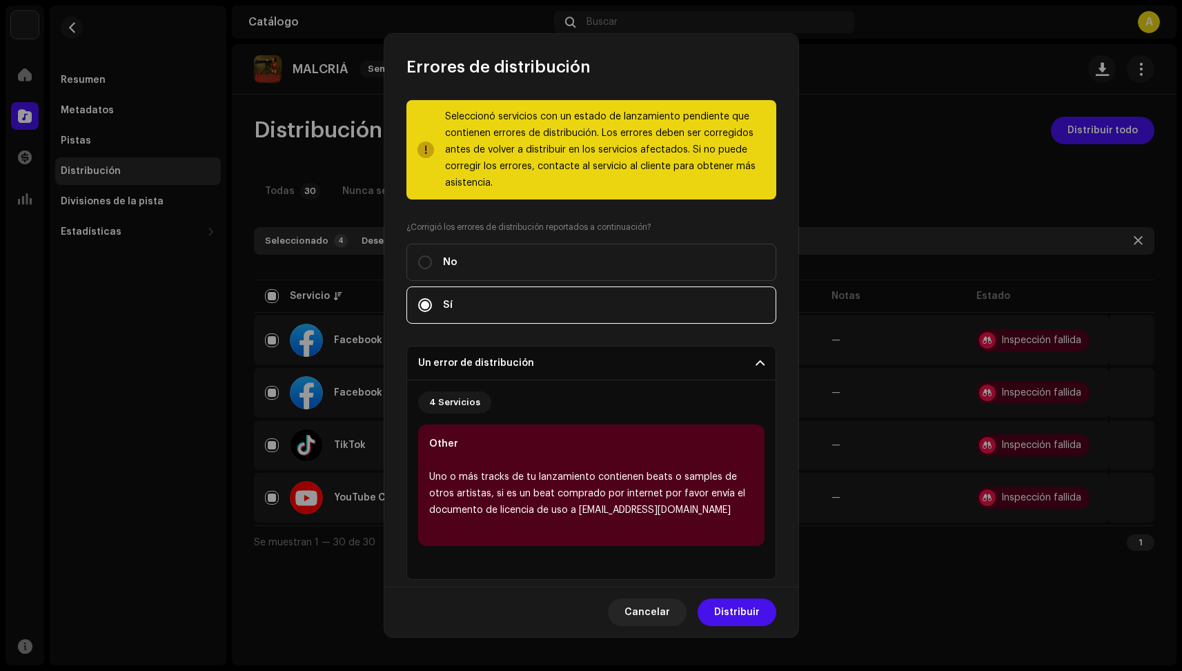
click at [742, 364] on p-accordion-header "Un error de distribución" at bounding box center [591, 363] width 370 height 34
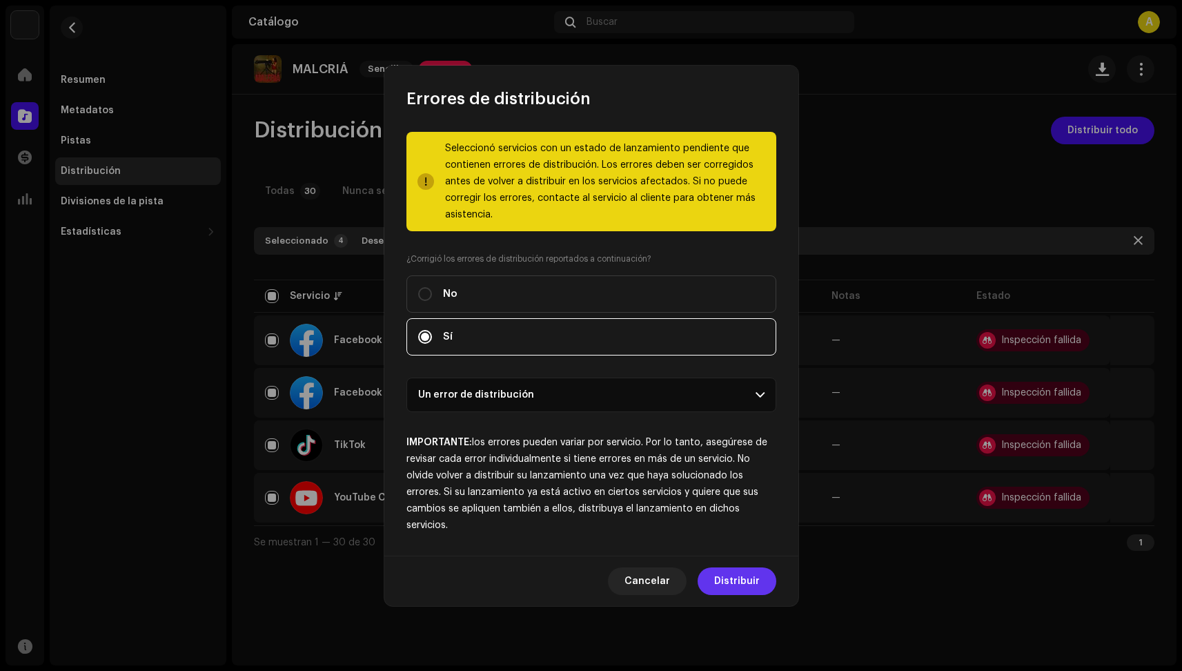
click at [751, 573] on span "Distribuir" at bounding box center [737, 581] width 46 height 28
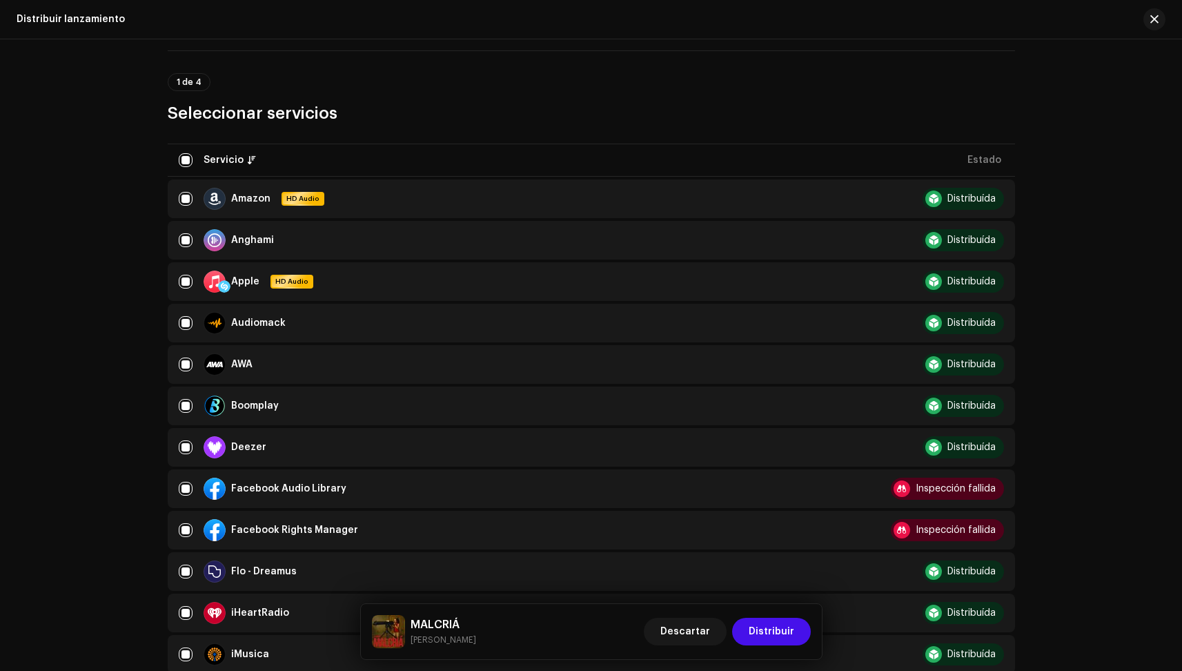
scroll to position [99, 0]
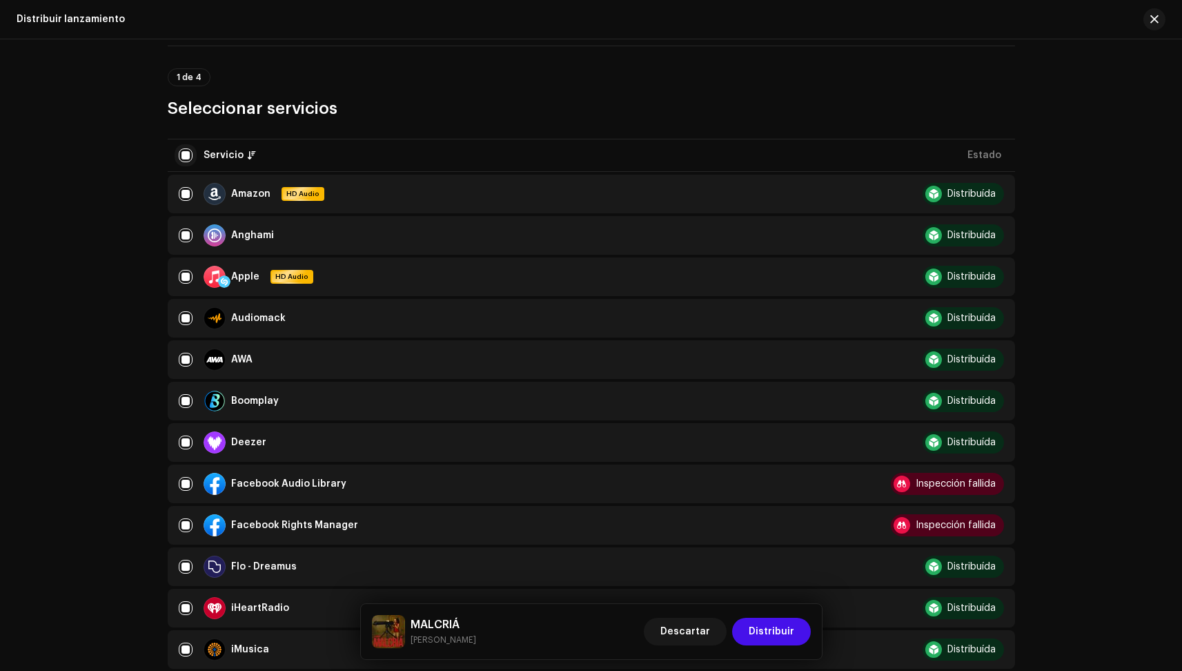
click at [181, 159] on input "checkbox" at bounding box center [186, 155] width 14 height 14
checkbox input "false"
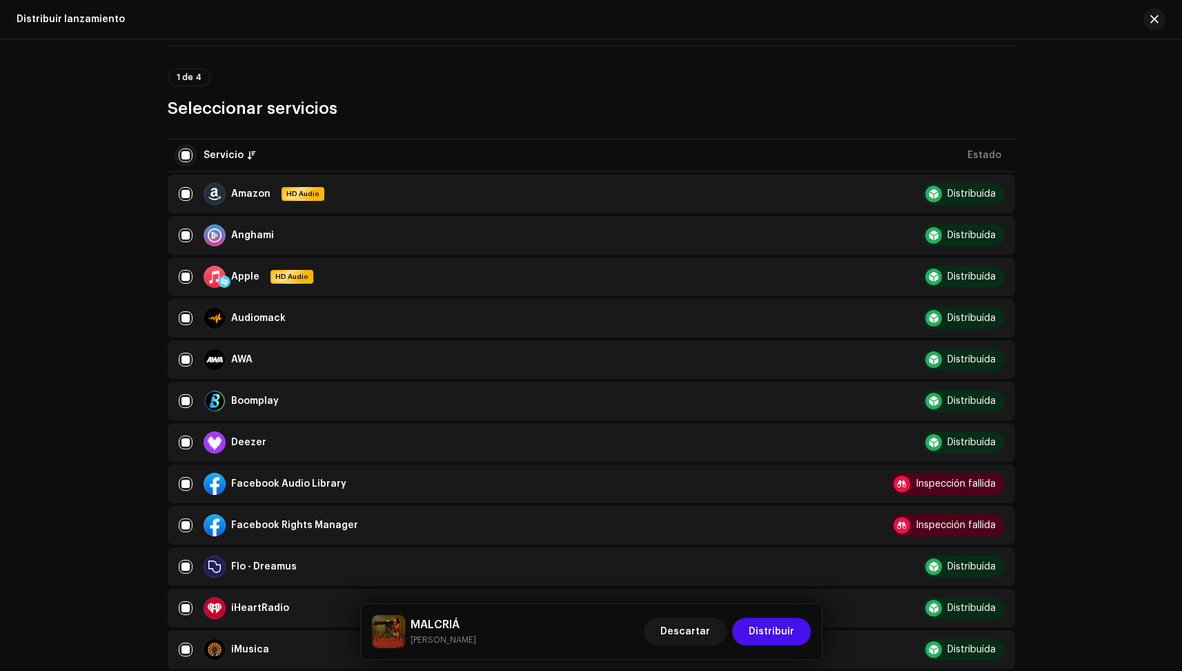
checkbox input "false"
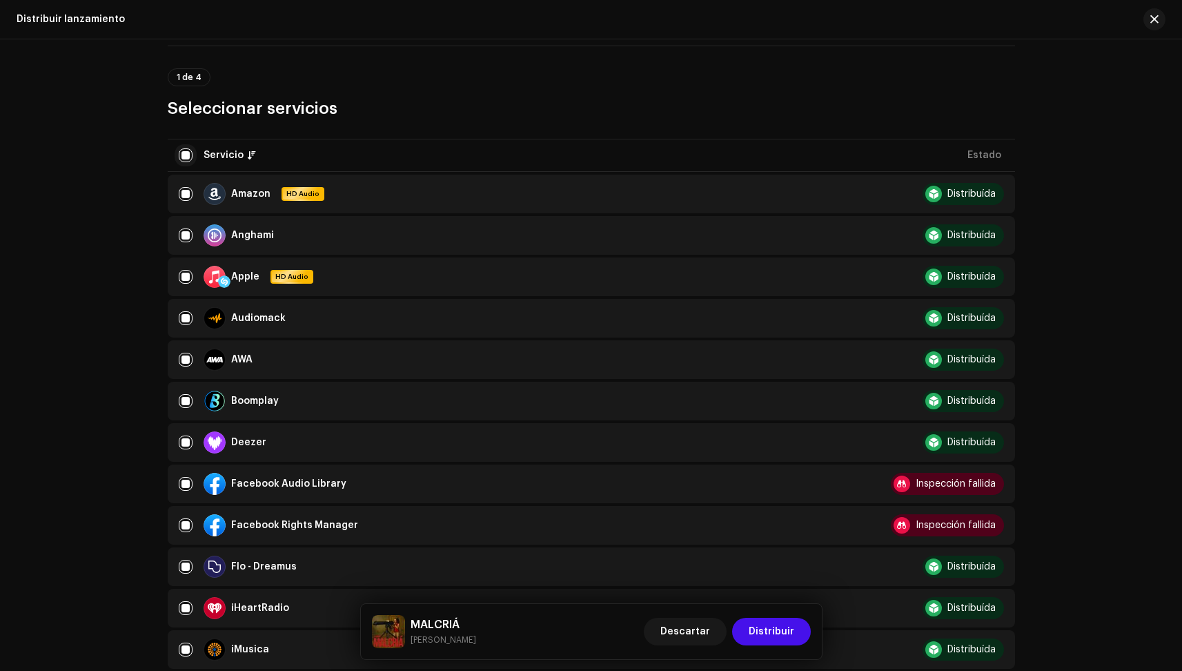
checkbox input "false"
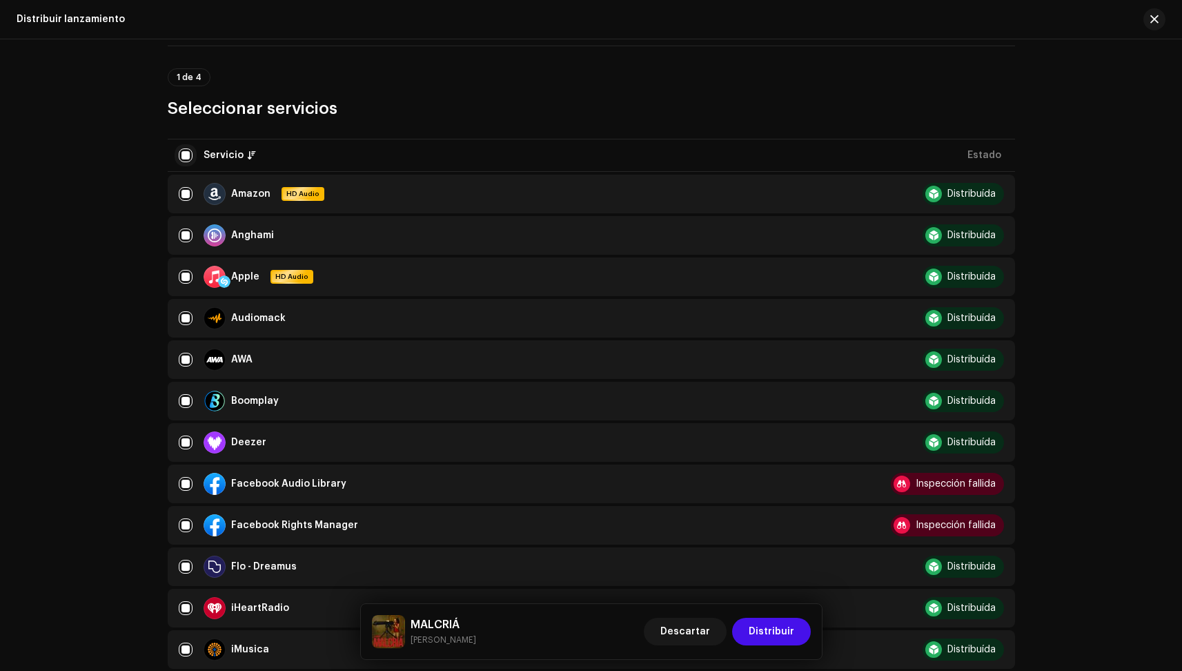
checkbox input "false"
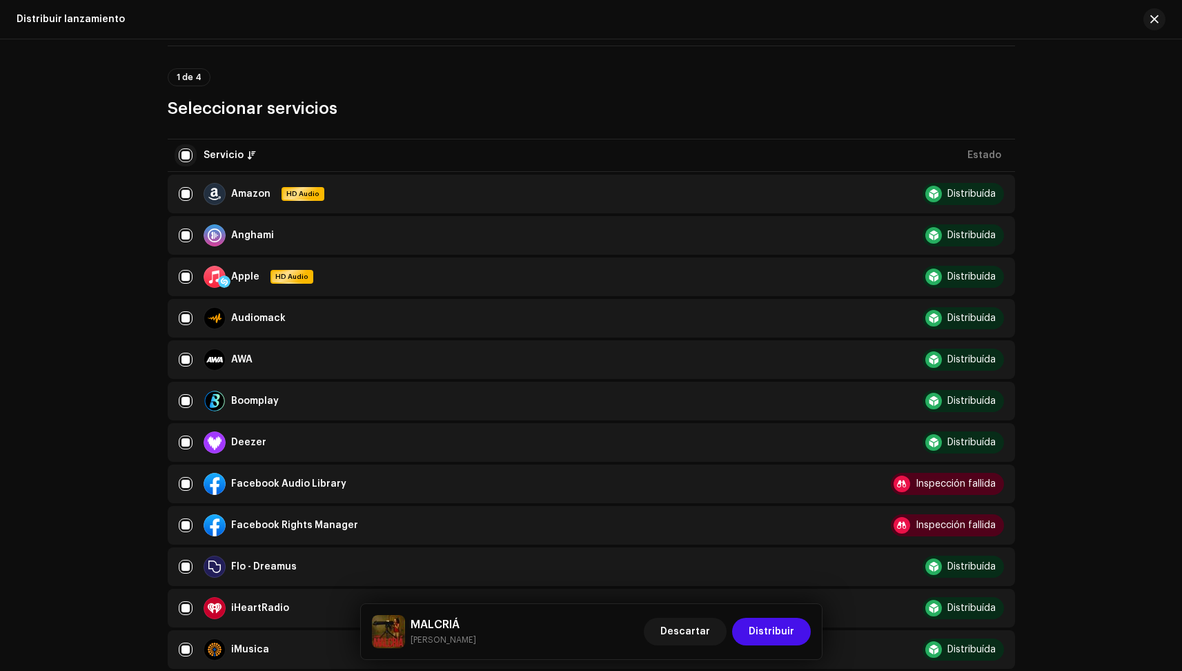
checkbox input "false"
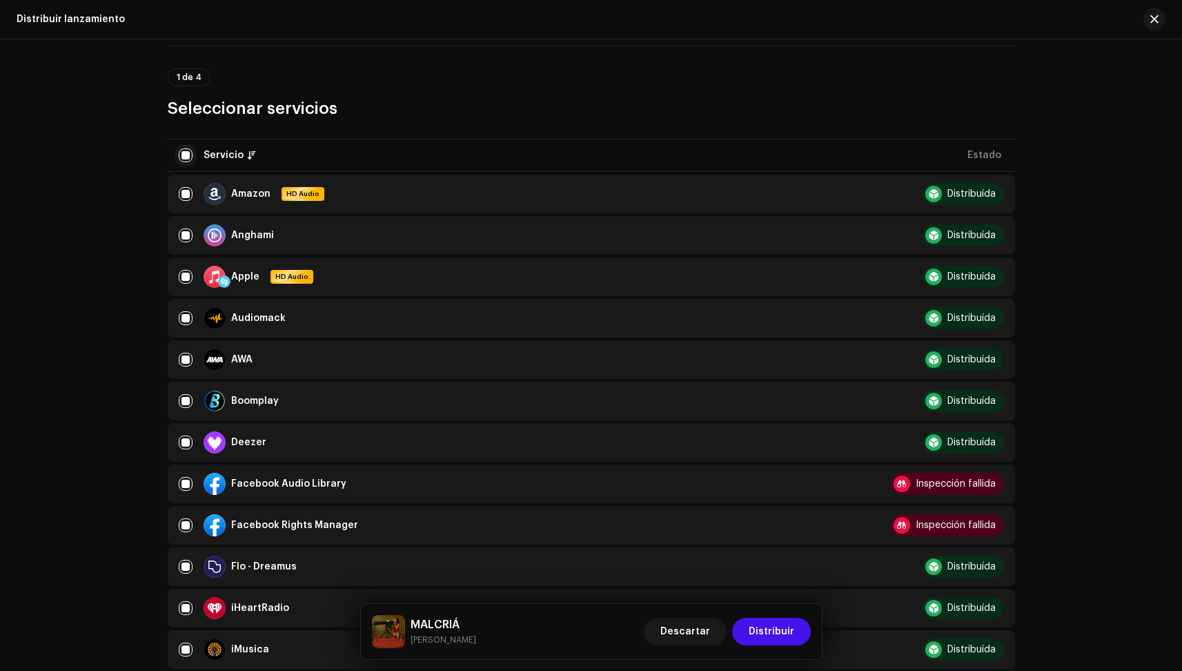
checkbox input "false"
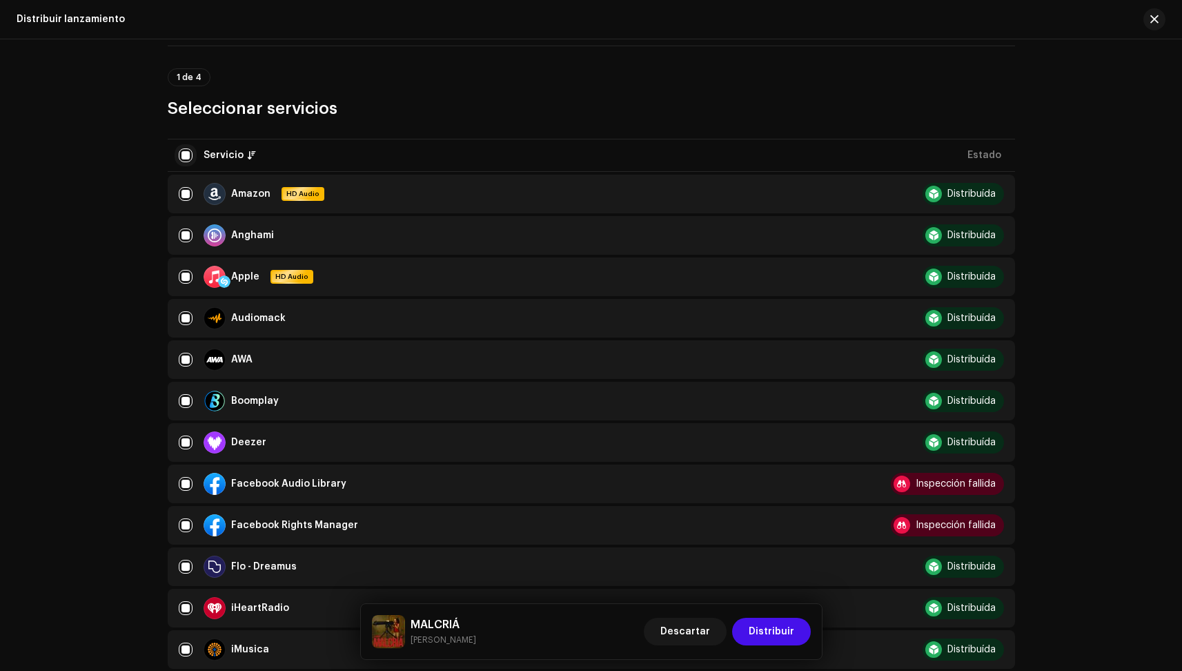
checkbox input "false"
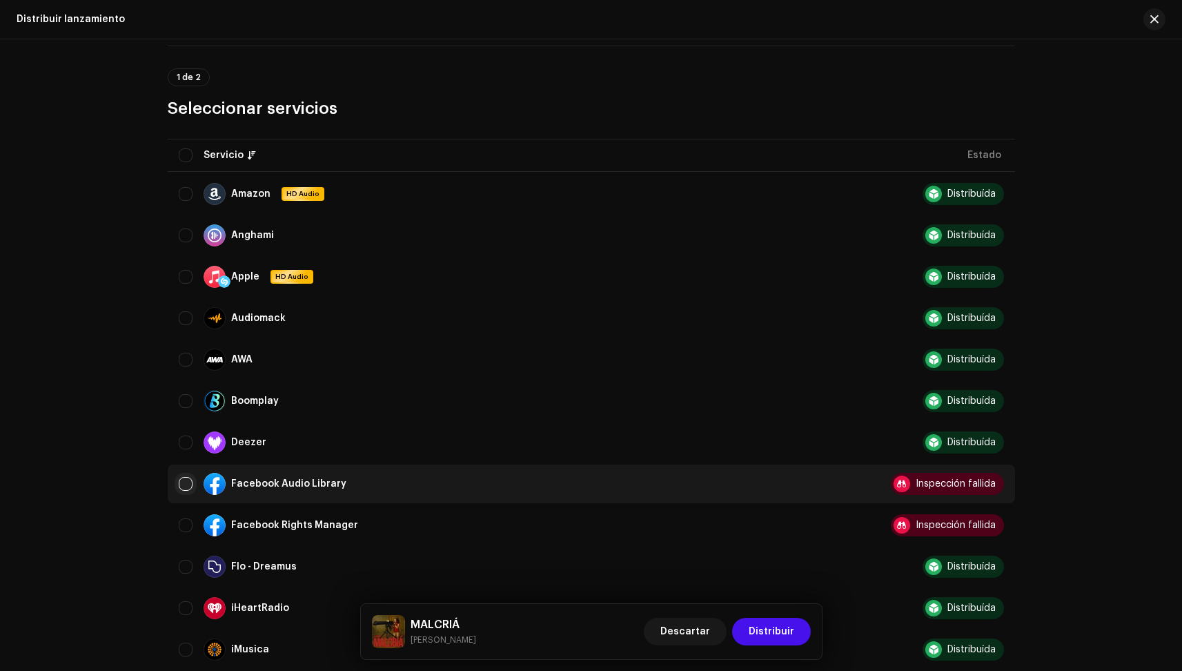
click at [181, 485] on input "Row Unselected" at bounding box center [186, 484] width 14 height 14
checkbox input "true"
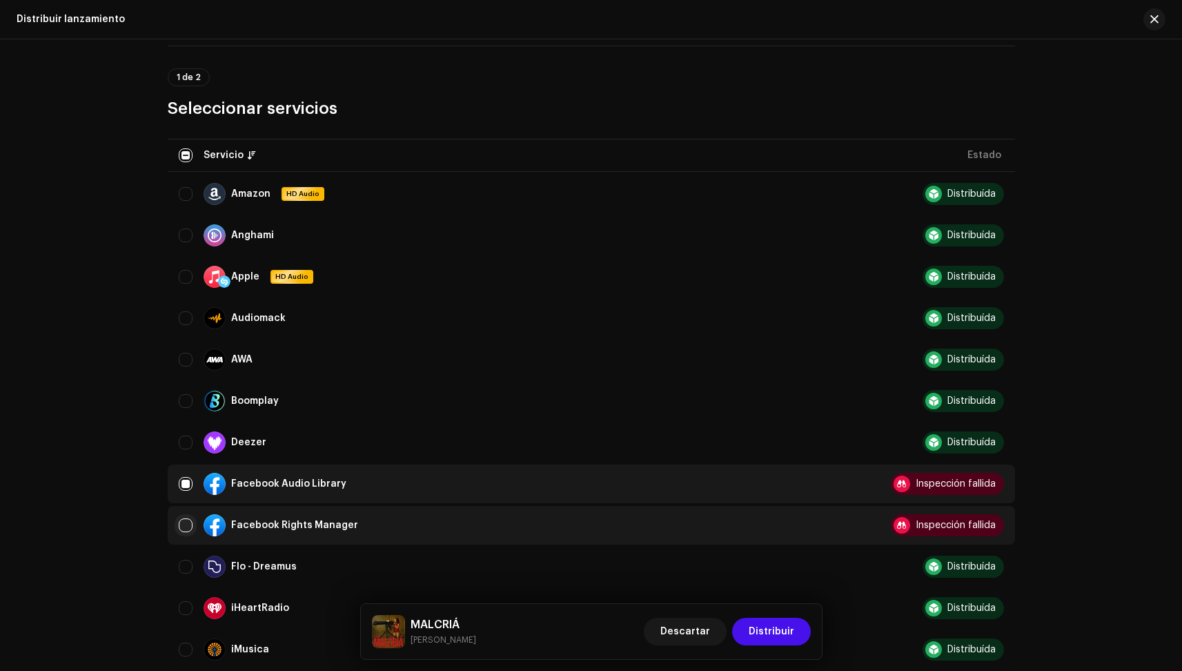
click at [183, 522] on input "Row Unselected" at bounding box center [186, 525] width 14 height 14
checkbox input "true"
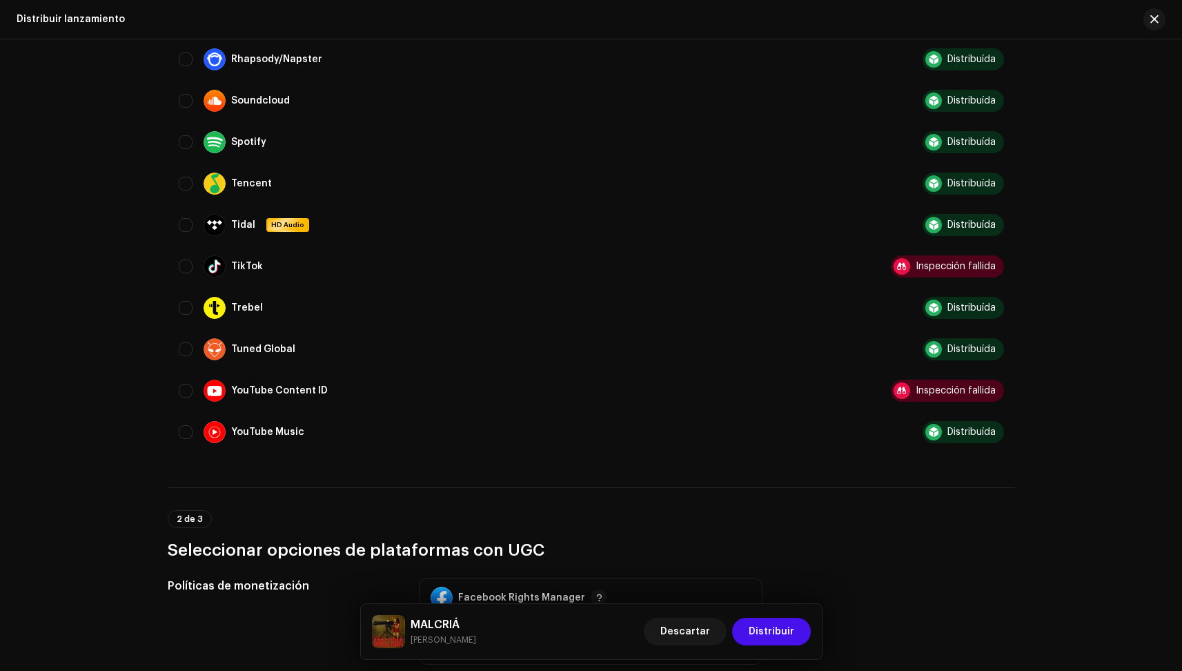
scroll to position [1063, 0]
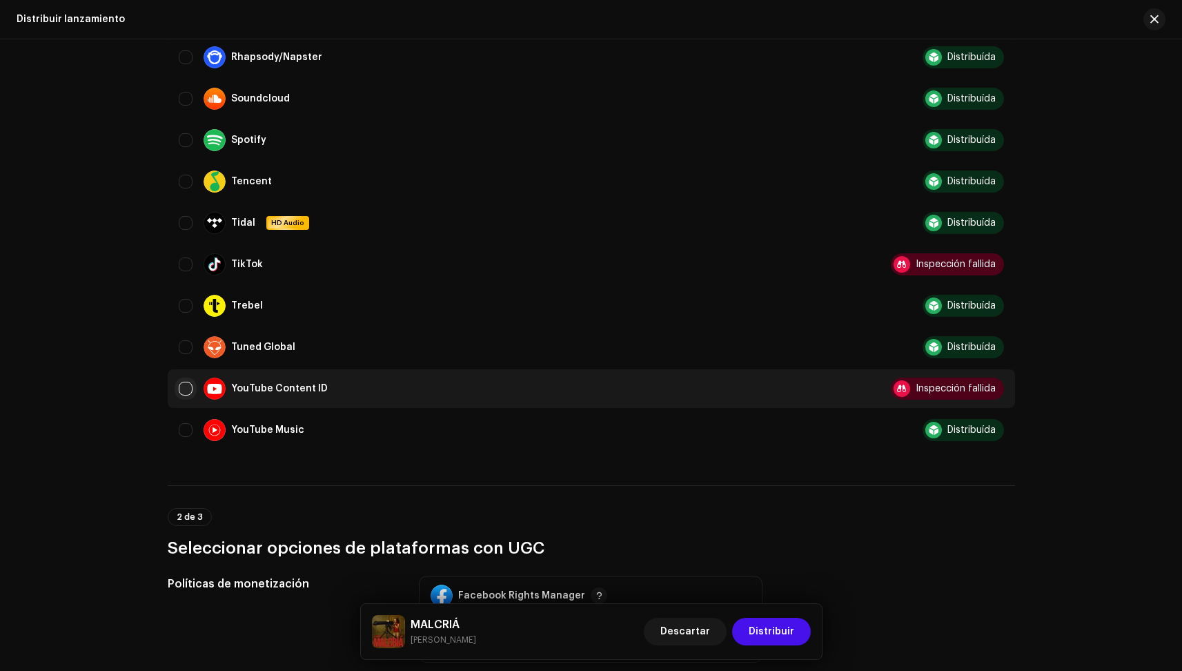
click at [179, 386] on input "Row Unselected" at bounding box center [186, 388] width 14 height 14
checkbox input "true"
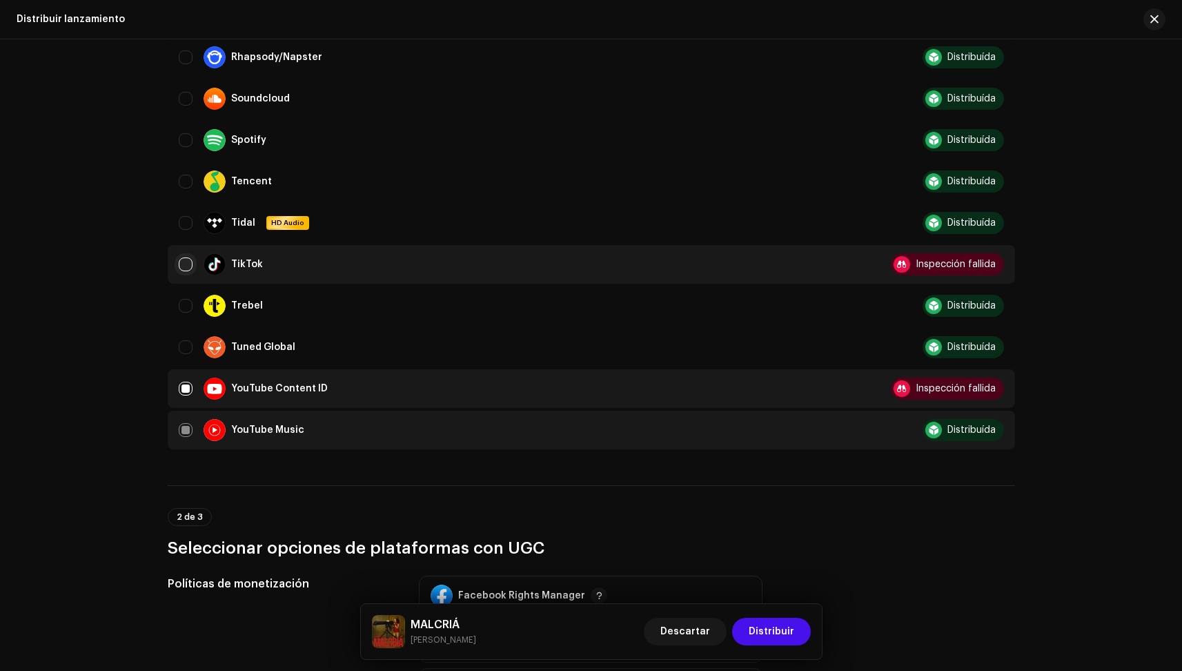
click at [181, 261] on input "Row Unselected" at bounding box center [186, 264] width 14 height 14
checkbox input "true"
click at [188, 431] on div "YouTube Music" at bounding box center [519, 430] width 680 height 22
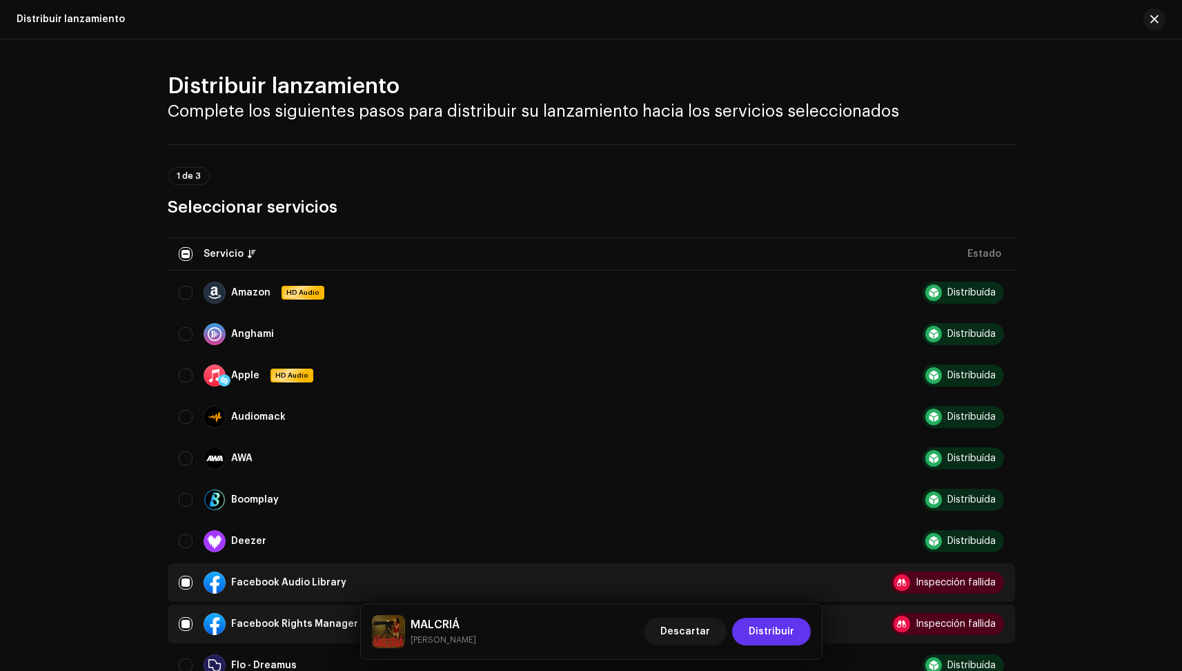
scroll to position [0, 0]
click at [773, 634] on span "Distribuir" at bounding box center [771, 631] width 46 height 28
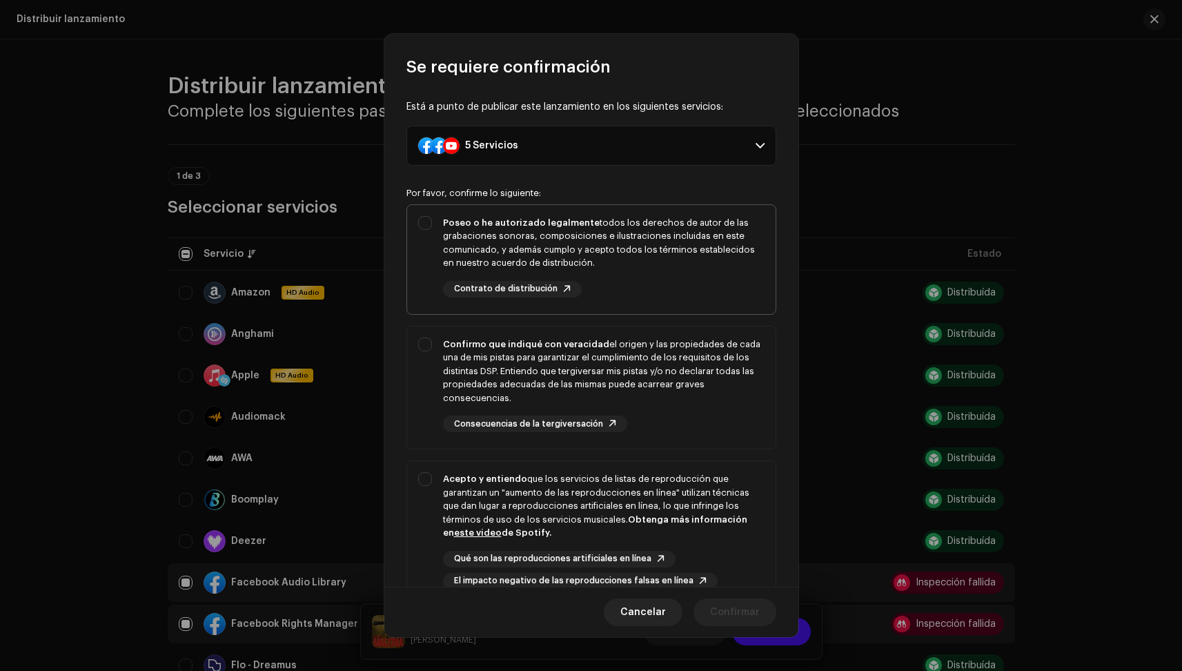
click at [704, 297] on div "Poseo o he autorizado legalmente todos los derechos de autor de las grabaciones…" at bounding box center [591, 256] width 368 height 103
checkbox input "true"
click at [704, 371] on div "Confirmo que indiqué con veracidad el origen y las propiedades de cada una de m…" at bounding box center [603, 371] width 321 height 68
checkbox input "true"
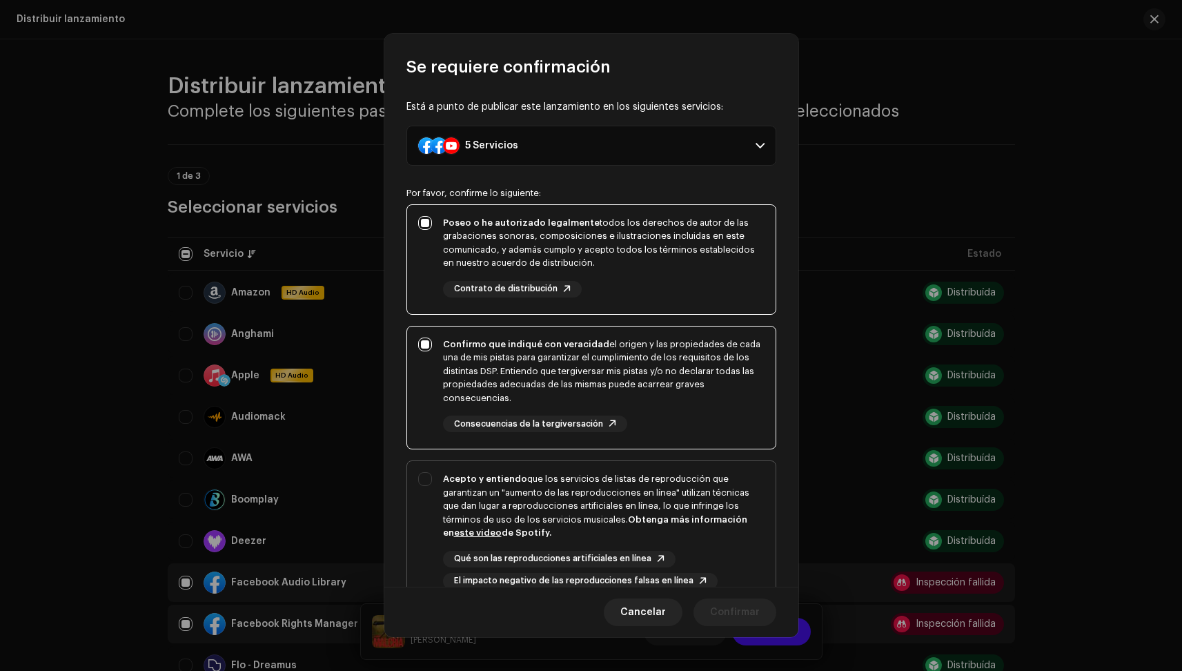
click at [696, 467] on div "Acepto y entiendo que los servicios de listas de reproducción que garantizan un…" at bounding box center [591, 530] width 368 height 139
checkbox input "true"
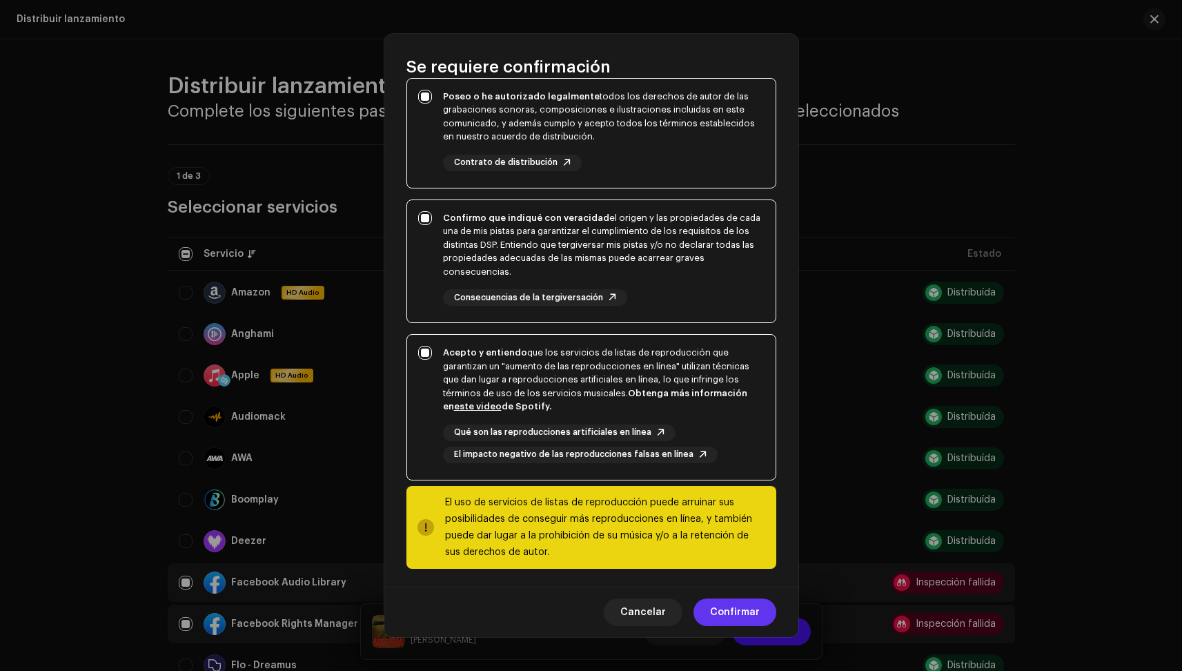
scroll to position [125, 0]
click at [739, 613] on span "Confirmar" at bounding box center [735, 612] width 50 height 28
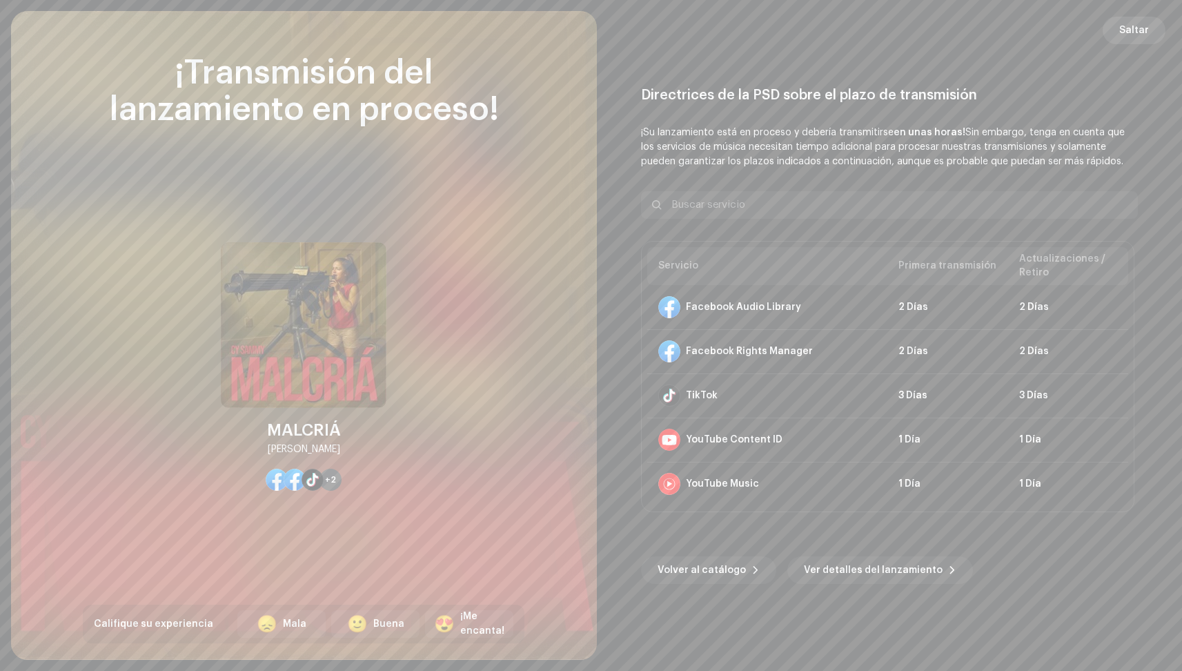
click at [1133, 24] on span "Saltar" at bounding box center [1134, 31] width 30 height 28
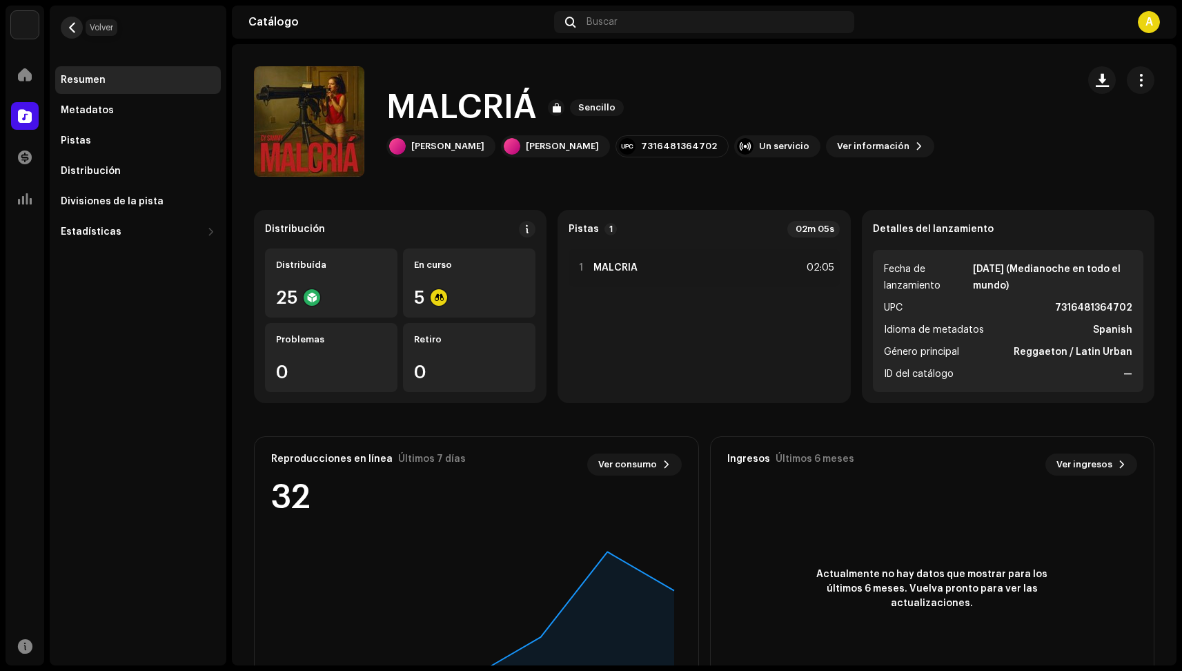
click at [73, 21] on button "button" at bounding box center [72, 28] width 22 height 22
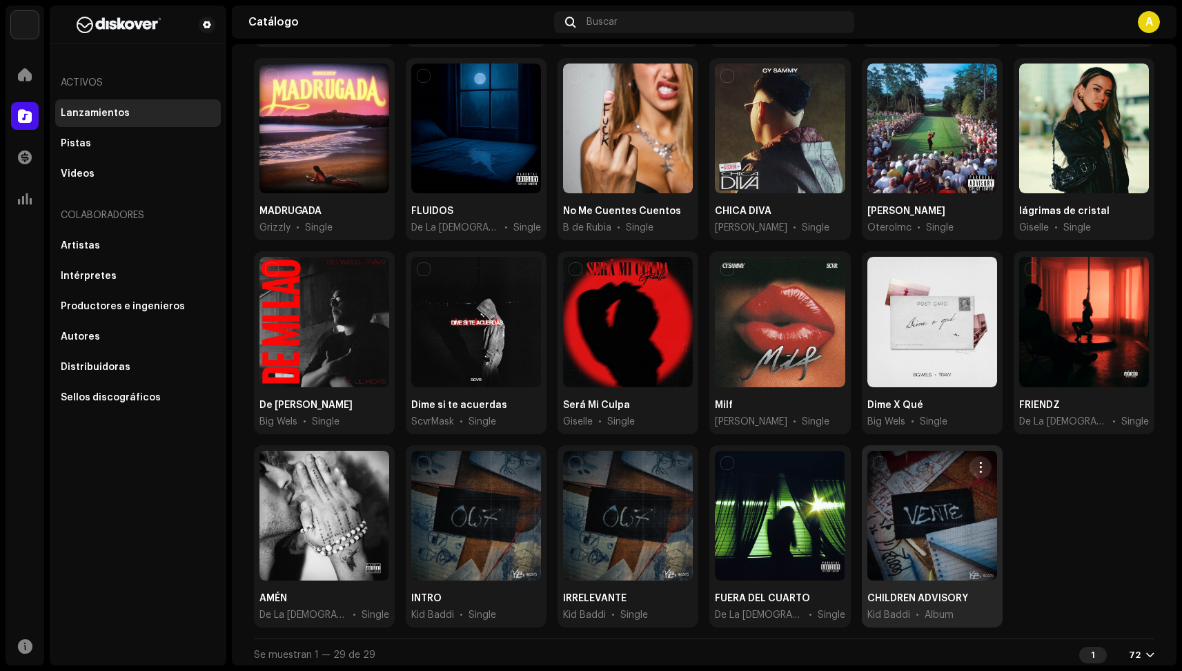
scroll to position [504, 0]
click at [946, 534] on div at bounding box center [932, 516] width 130 height 130
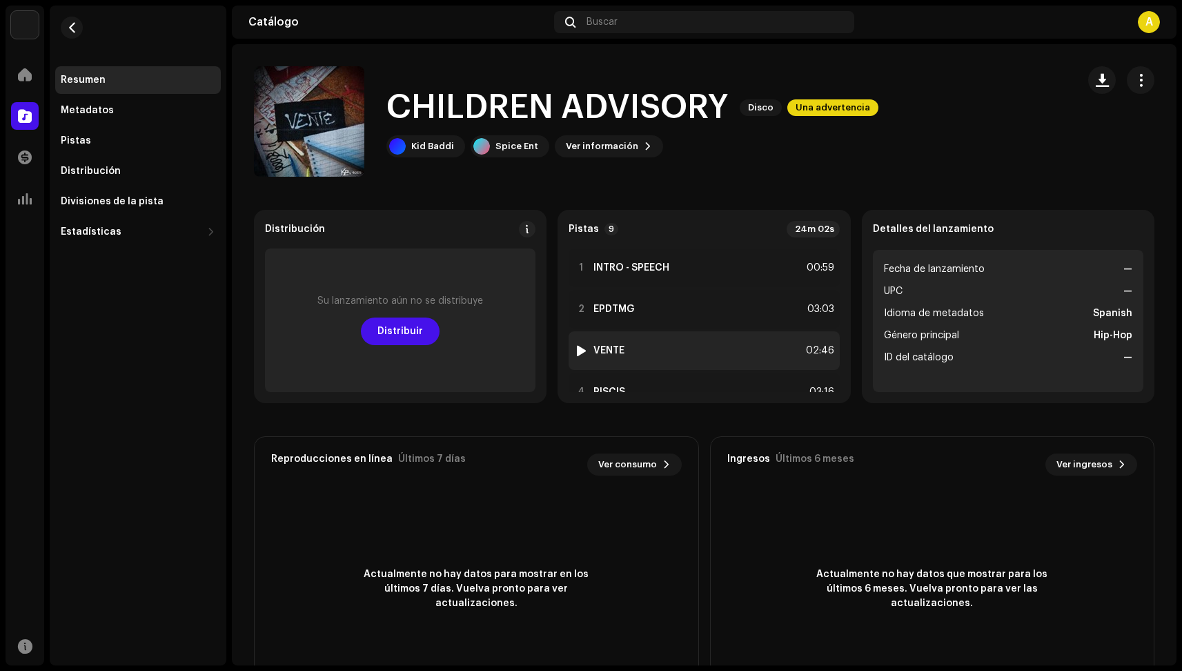
click at [617, 350] on strong "VENTE" at bounding box center [608, 350] width 31 height 11
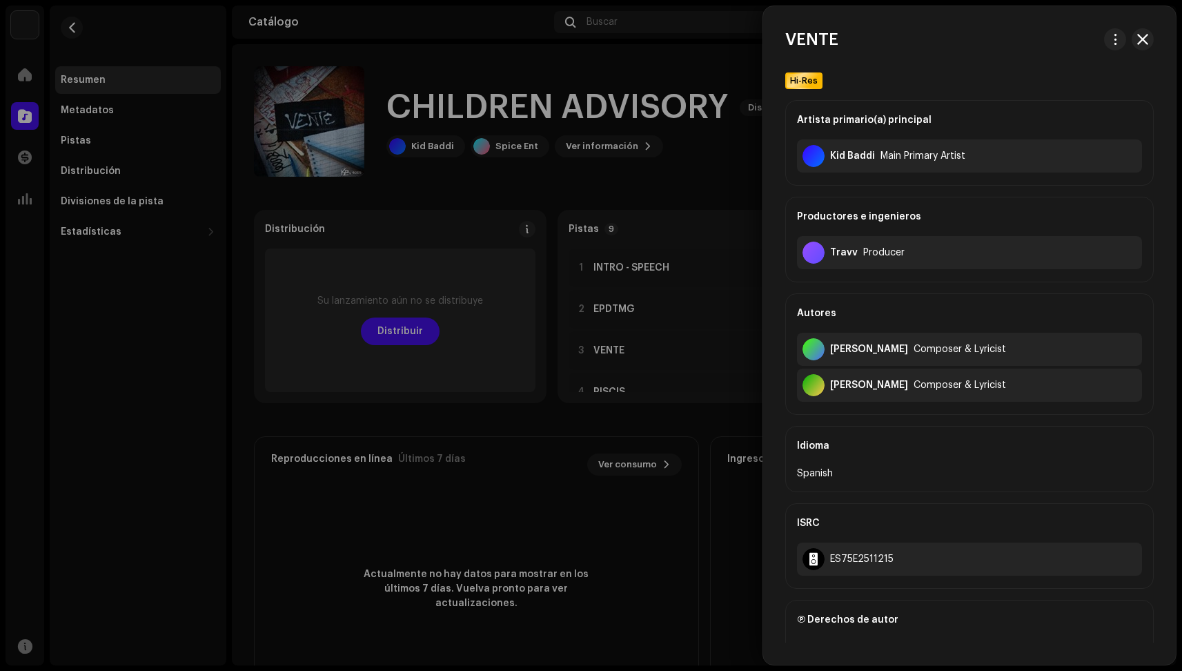
click at [619, 185] on div at bounding box center [591, 335] width 1182 height 671
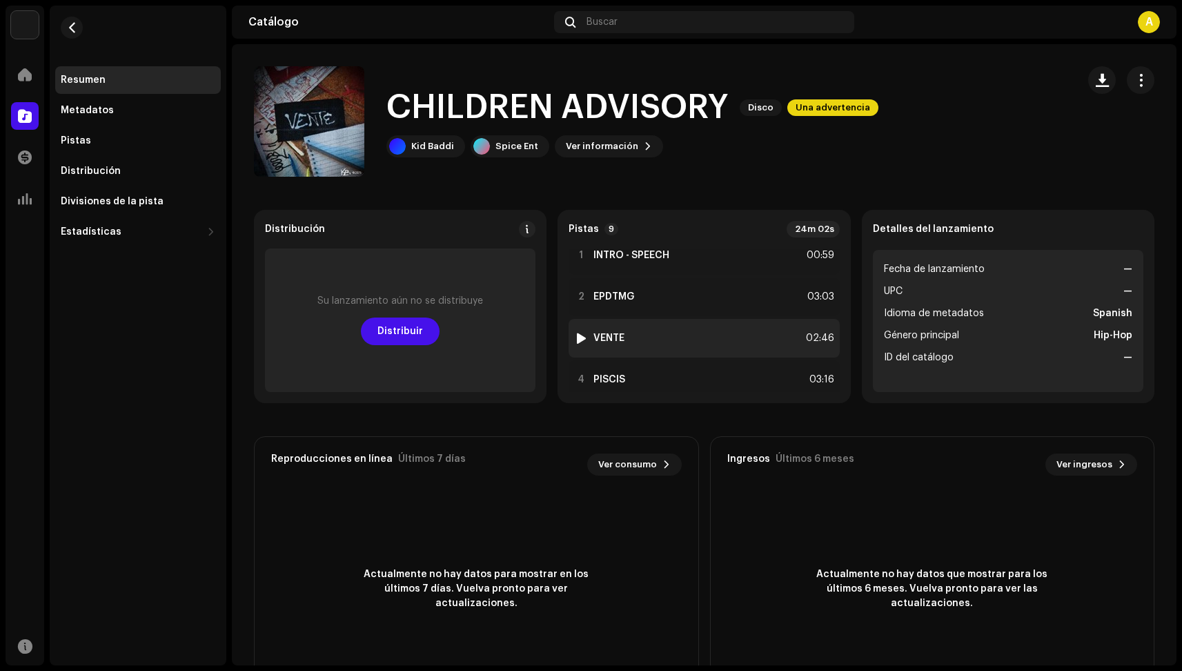
scroll to position [6, 0]
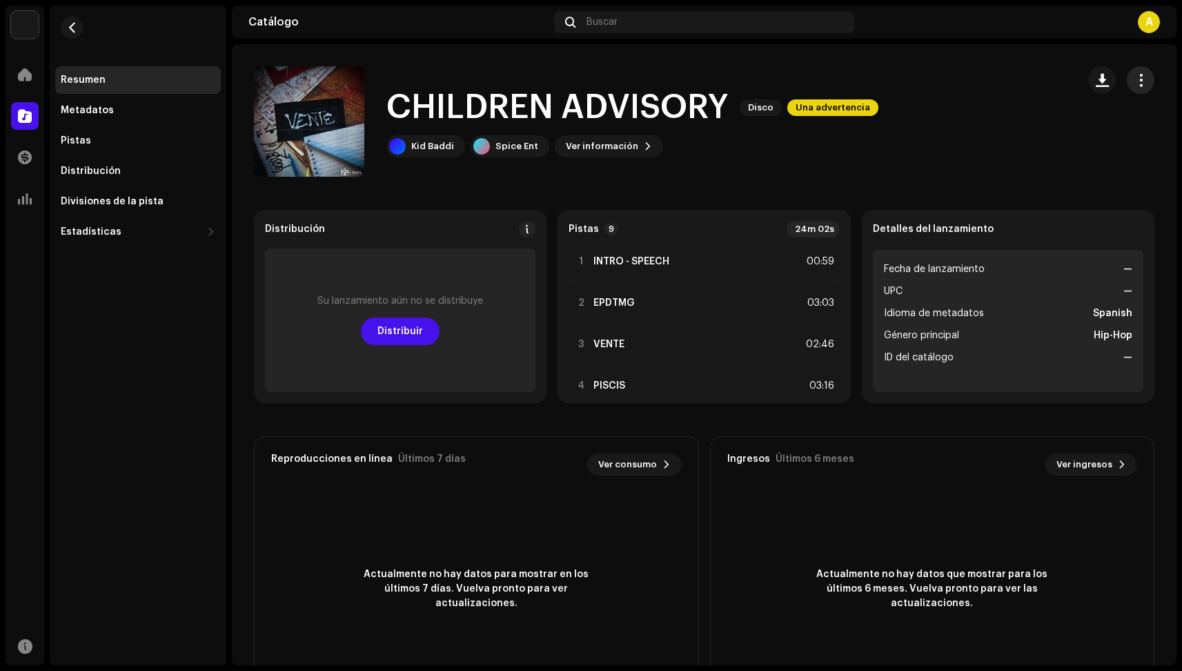
click at [1134, 86] on span "button" at bounding box center [1140, 80] width 13 height 11
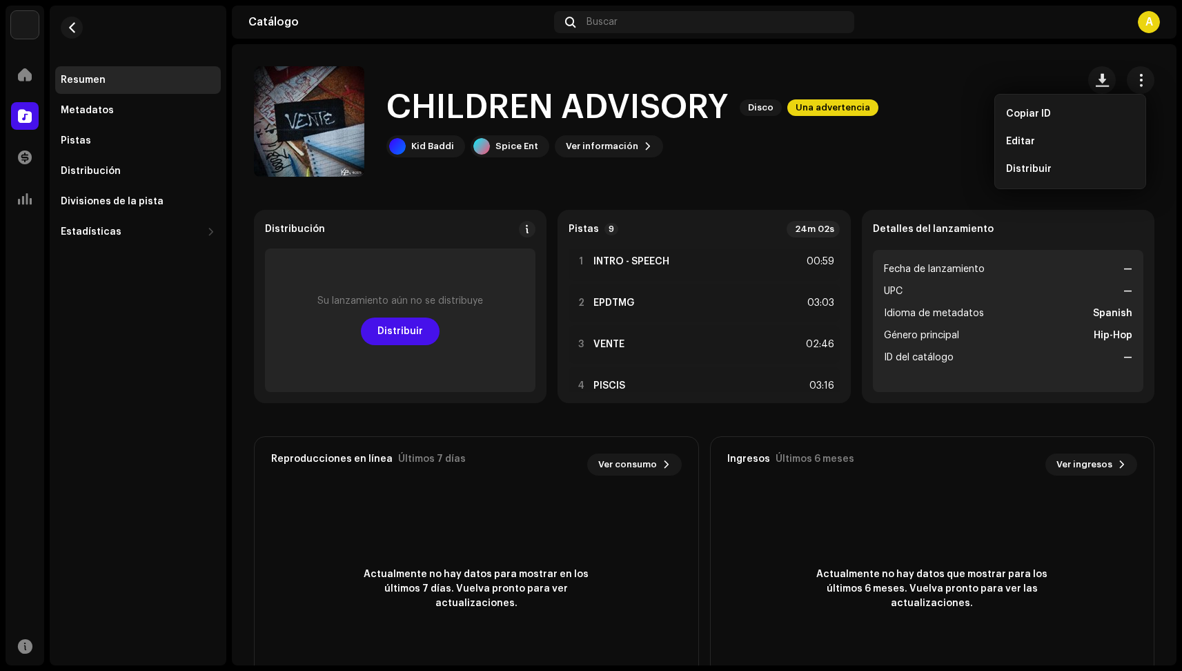
click at [829, 102] on span "Una advertencia" at bounding box center [832, 107] width 91 height 17
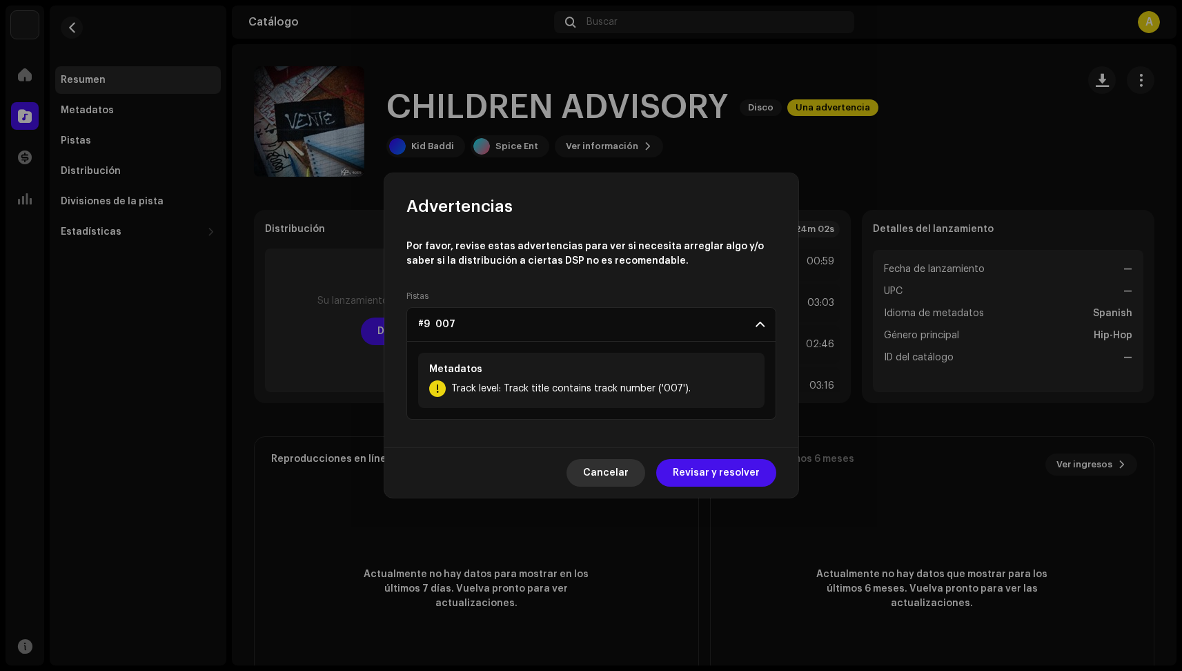
click at [616, 469] on span "Cancelar" at bounding box center [606, 473] width 46 height 28
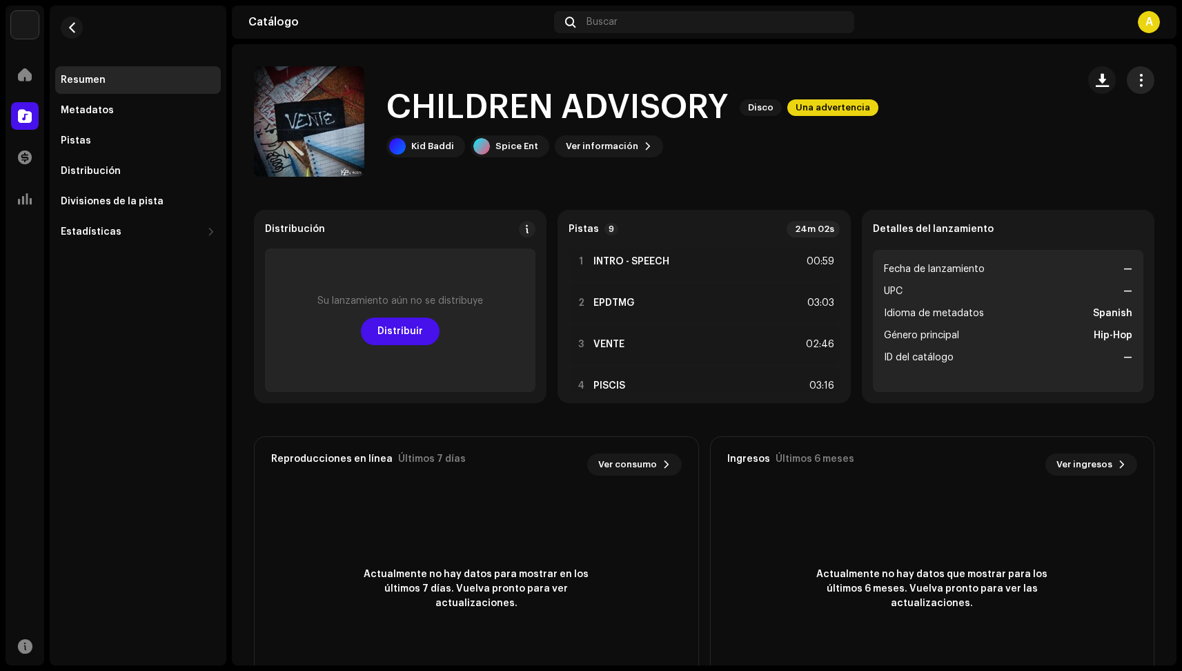
click at [1140, 84] on button "button" at bounding box center [1141, 80] width 28 height 28
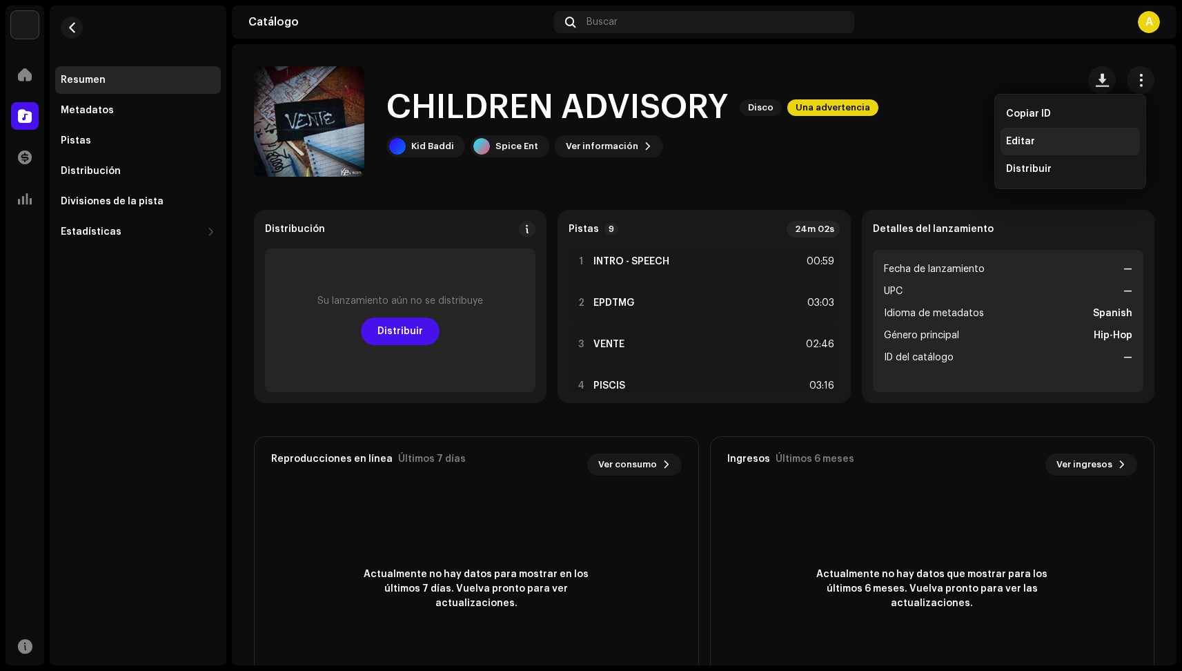
click at [1091, 134] on div "Editar" at bounding box center [1069, 142] width 139 height 28
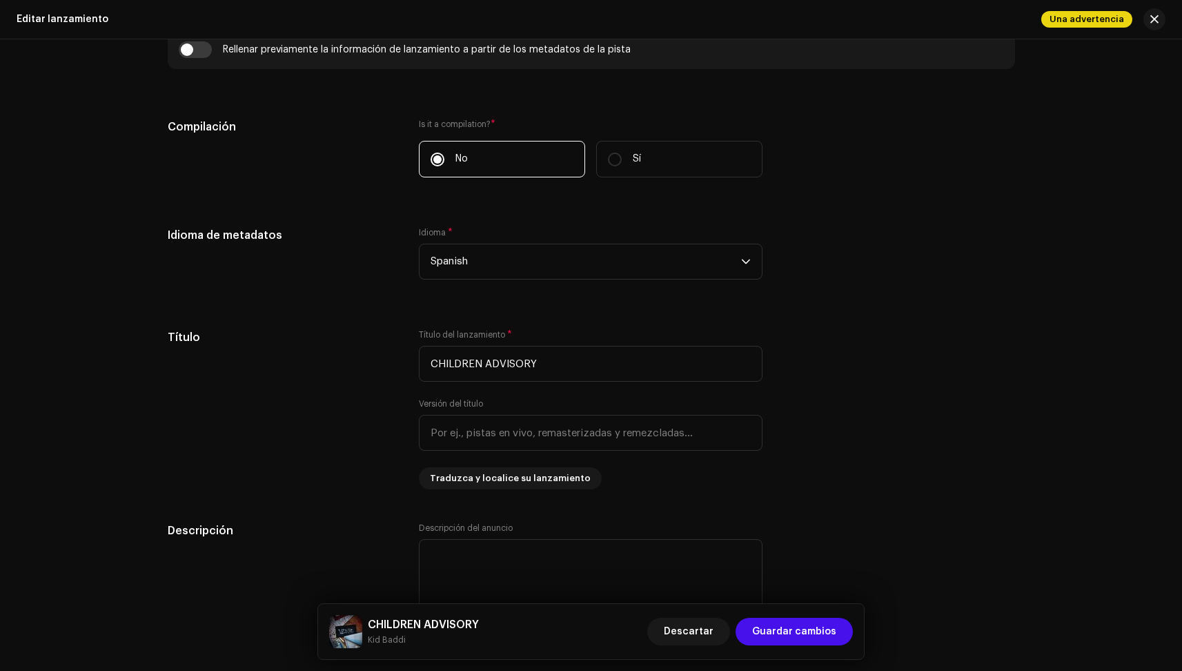
scroll to position [1610, 0]
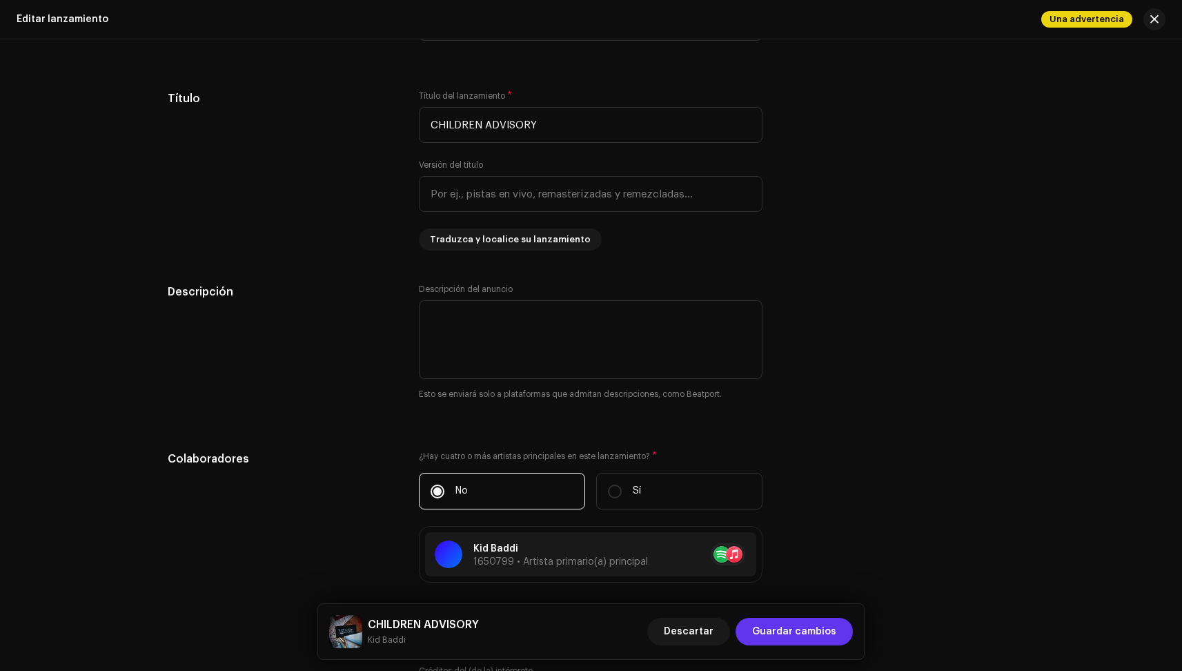
click at [811, 642] on span "Guardar cambios" at bounding box center [794, 631] width 84 height 28
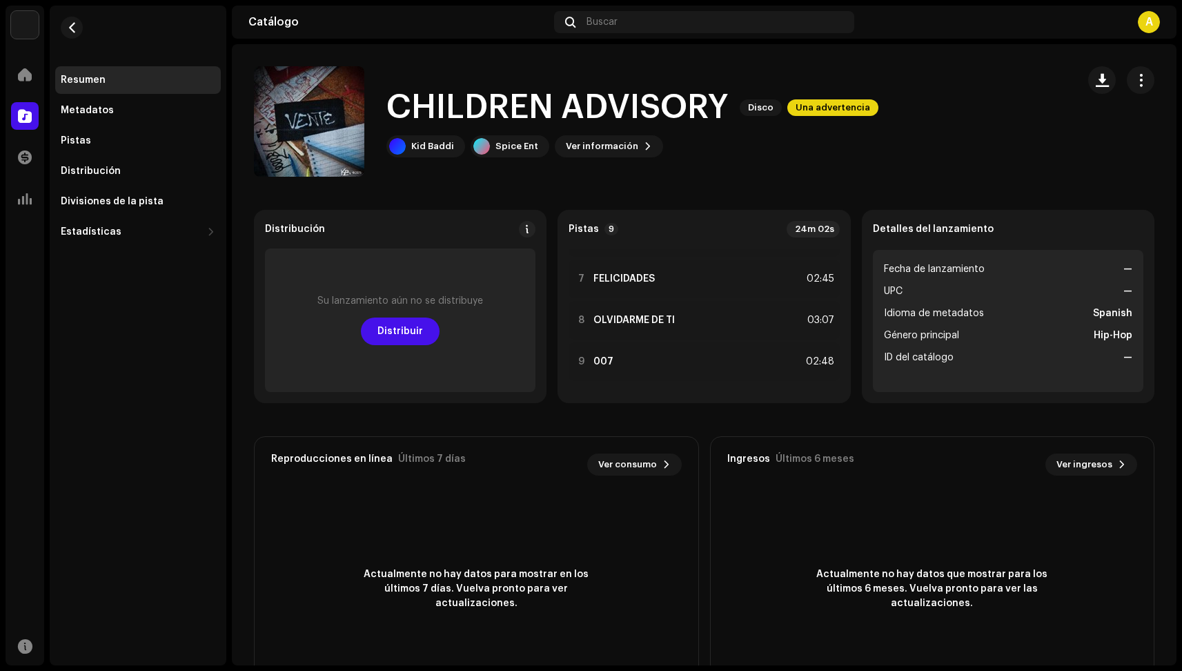
scroll to position [237, 0]
click at [1134, 86] on span "button" at bounding box center [1140, 80] width 13 height 11
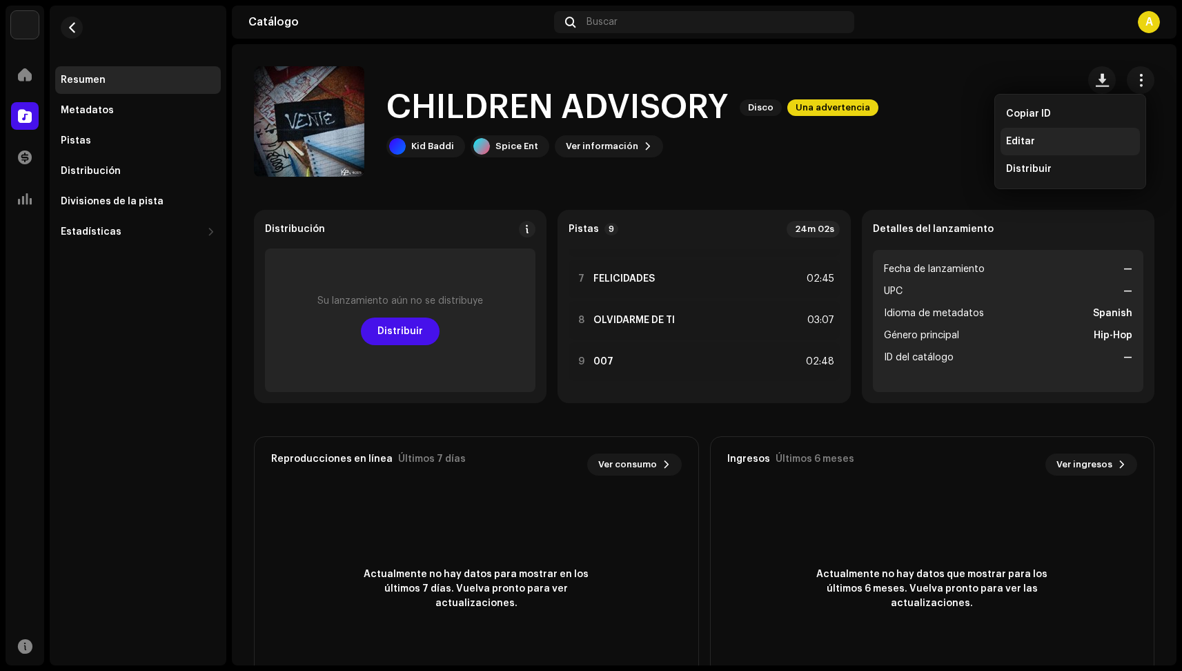
click at [1070, 141] on div "Editar" at bounding box center [1070, 141] width 128 height 11
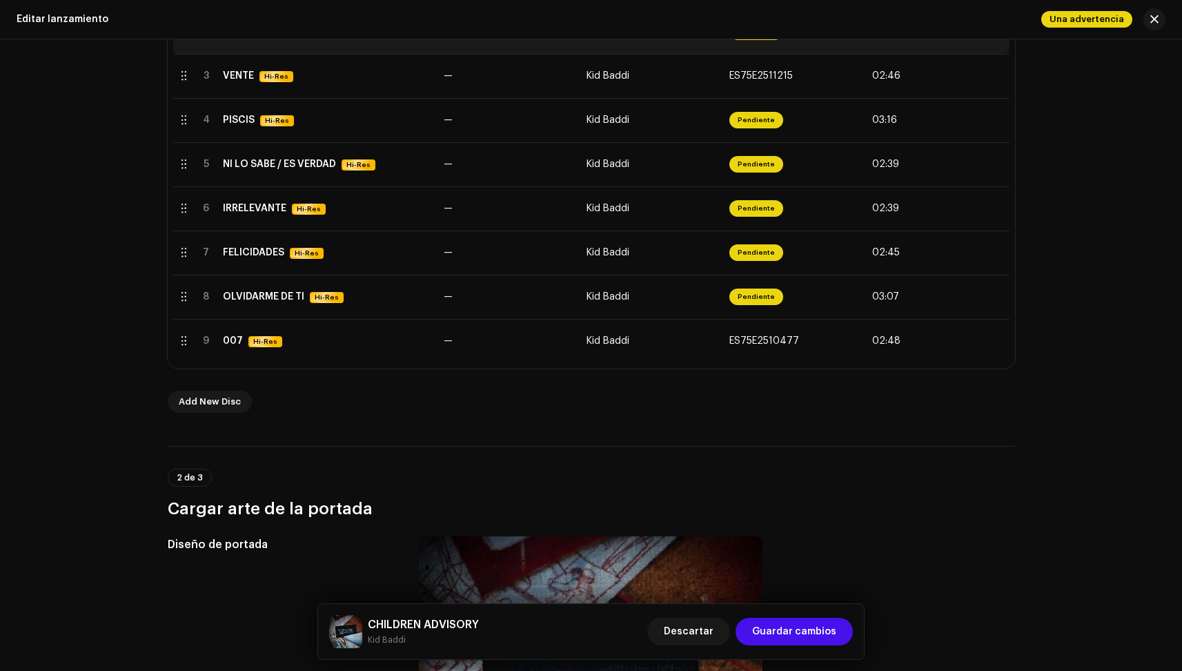
scroll to position [383, 0]
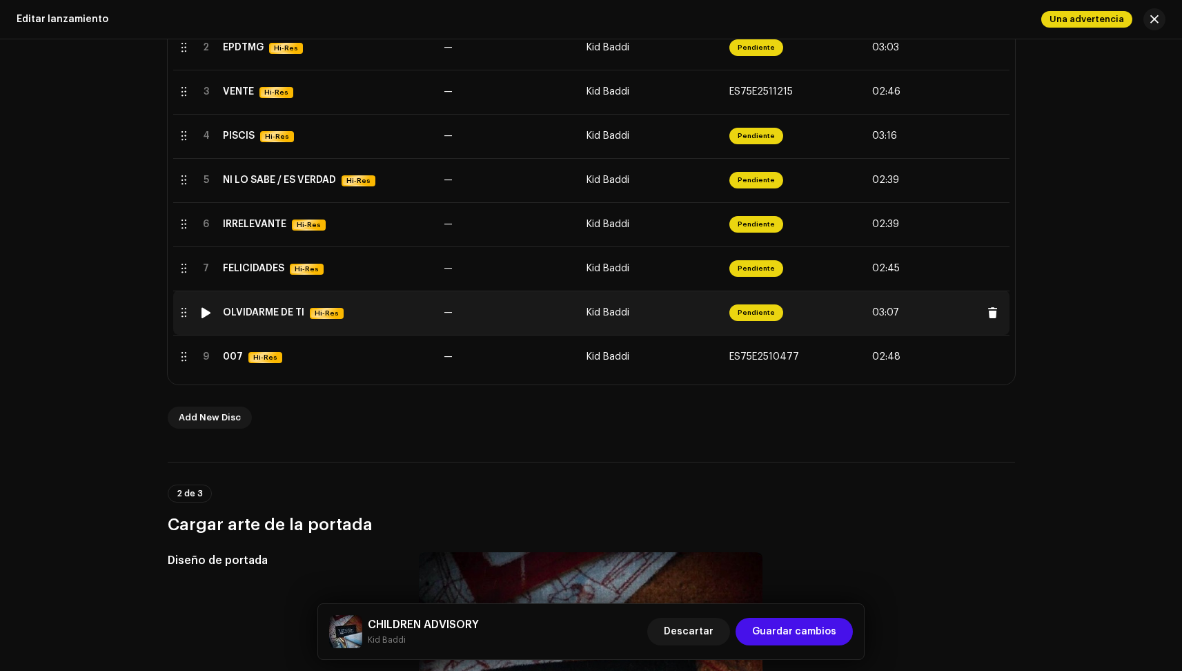
click at [346, 315] on div "OLVIDARME DE TI Hi-Res" at bounding box center [328, 313] width 210 height 12
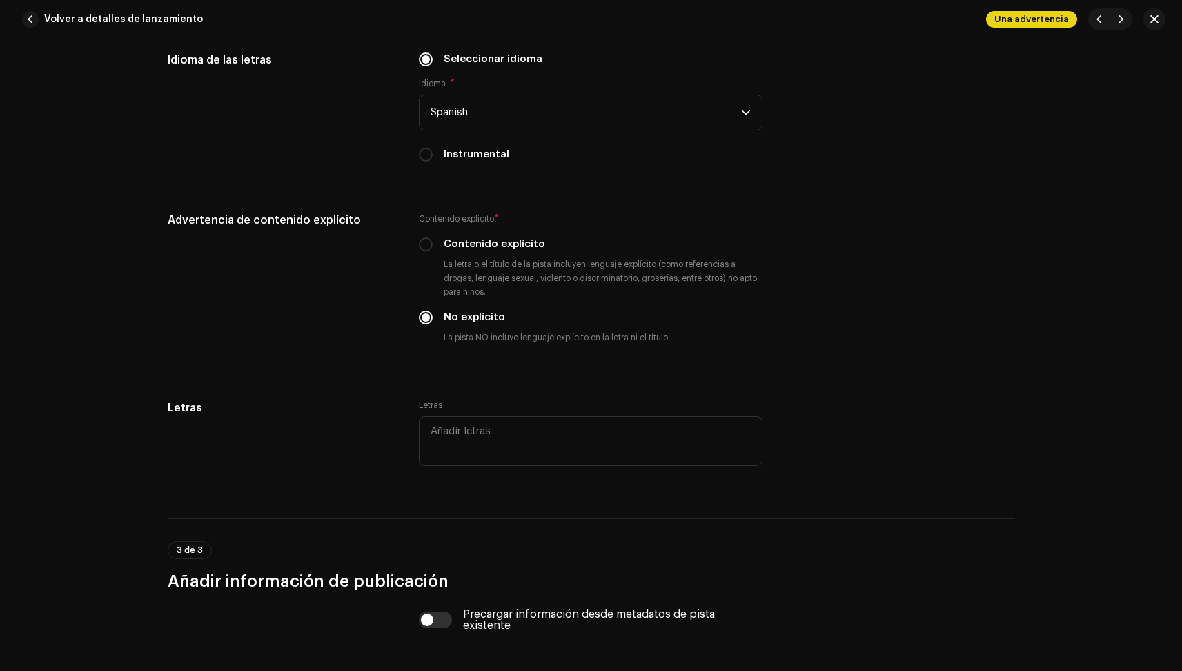
scroll to position [2211, 0]
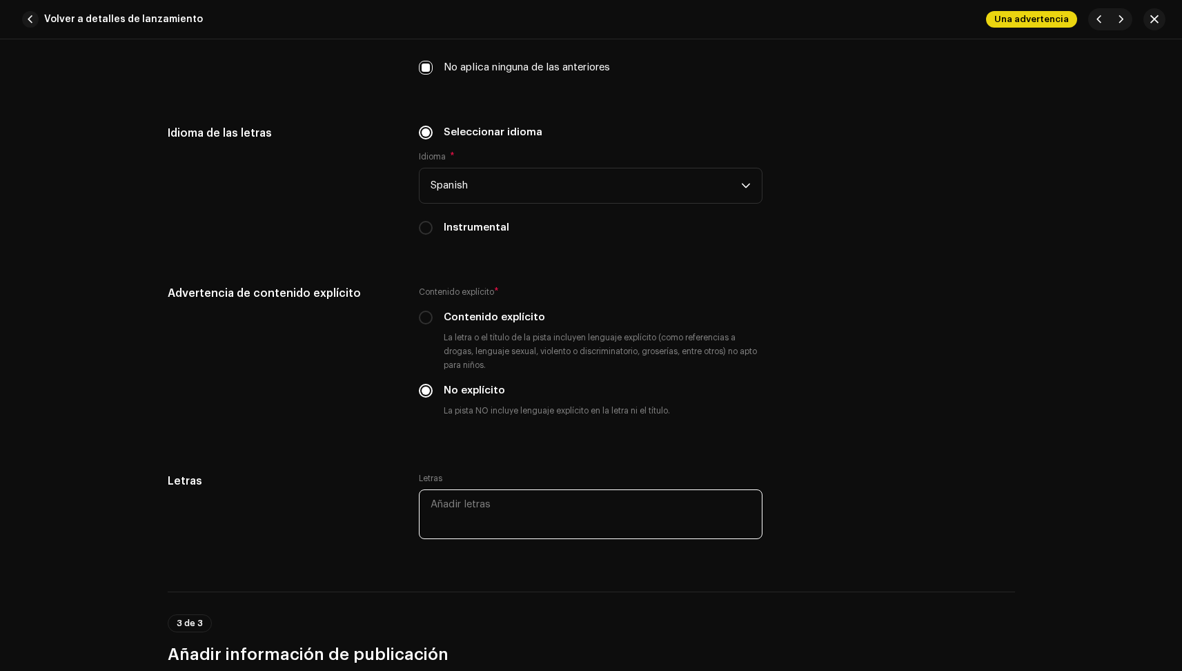
click at [507, 515] on textarea at bounding box center [591, 514] width 344 height 50
paste textarea "Lorem ip do si ame conse adi el s do Eiu temporincid u lab etdo magna aliqu eni…"
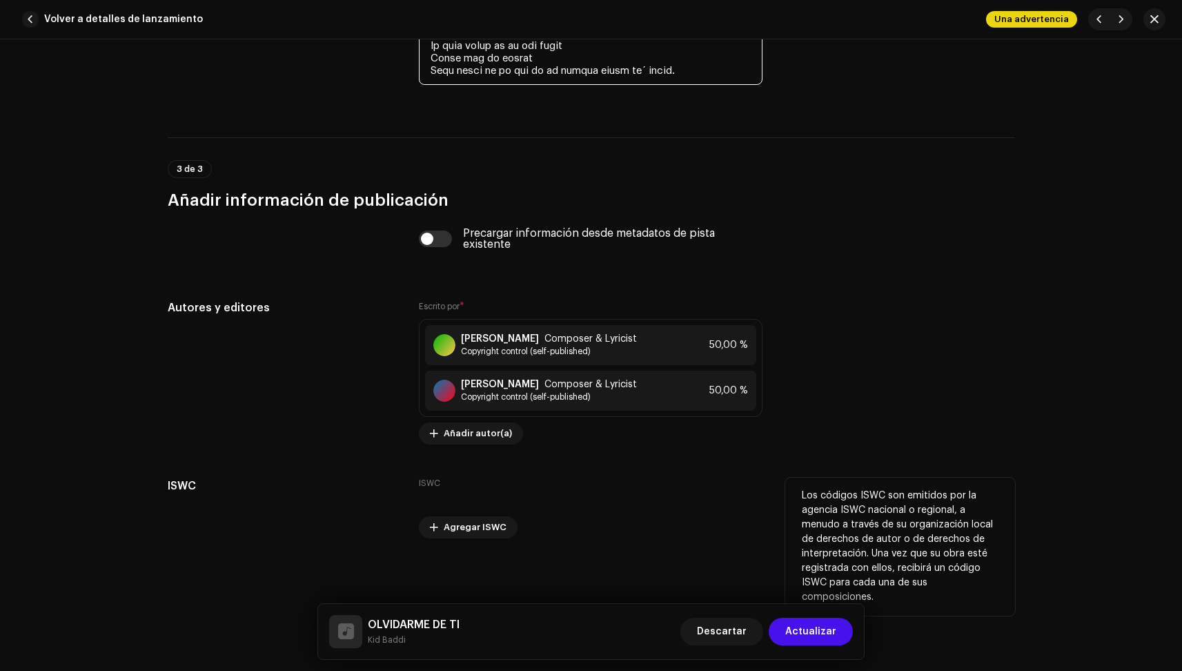
scroll to position [3526, 0]
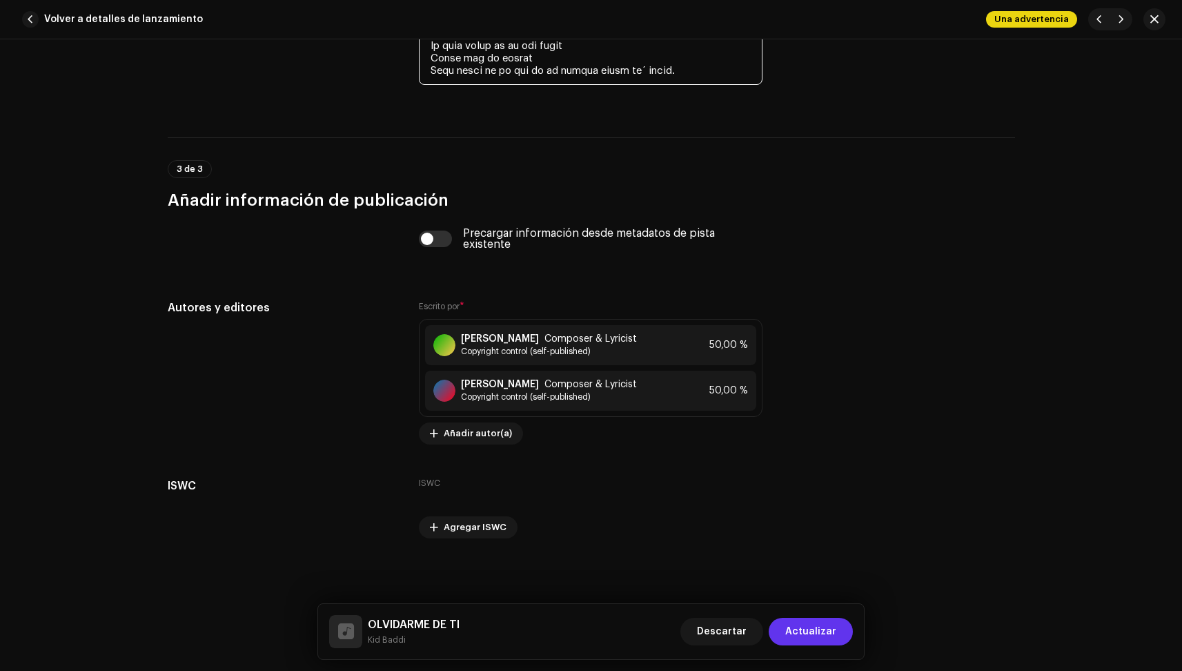
type textarea "Lorem ip do si ame conse adi el s do Eiu temporincid u lab etdo magna aliqu eni…"
click at [830, 639] on span "Actualizar" at bounding box center [810, 631] width 51 height 28
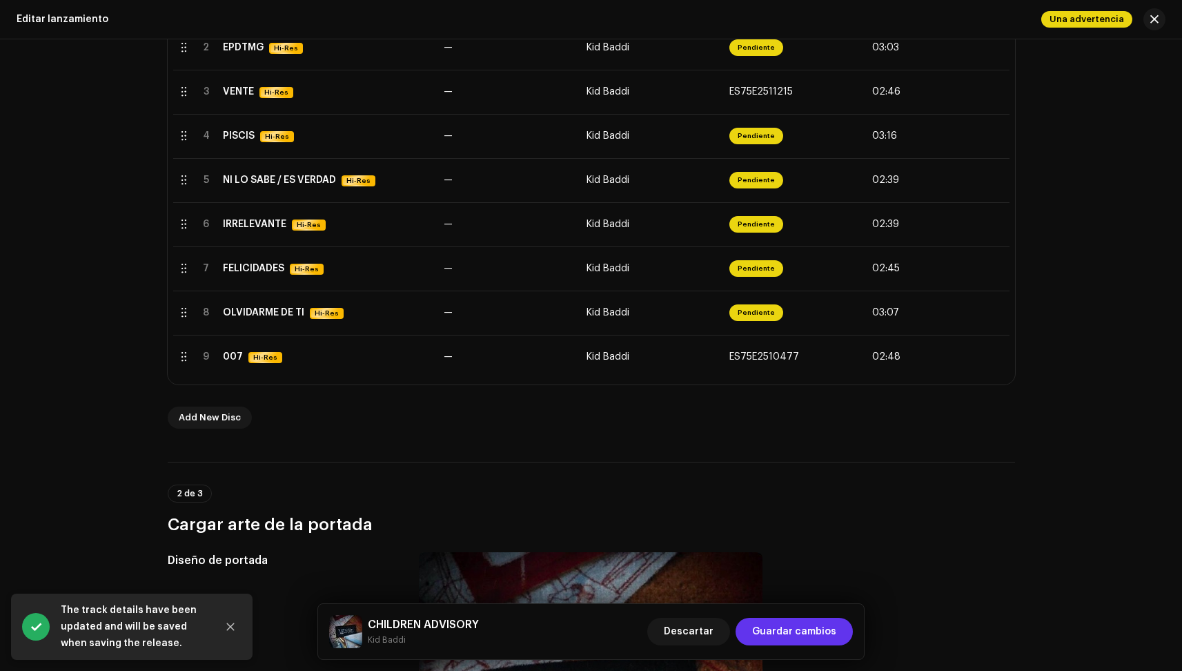
click at [836, 633] on button "Guardar cambios" at bounding box center [793, 631] width 117 height 28
